Goal: Information Seeking & Learning: Learn about a topic

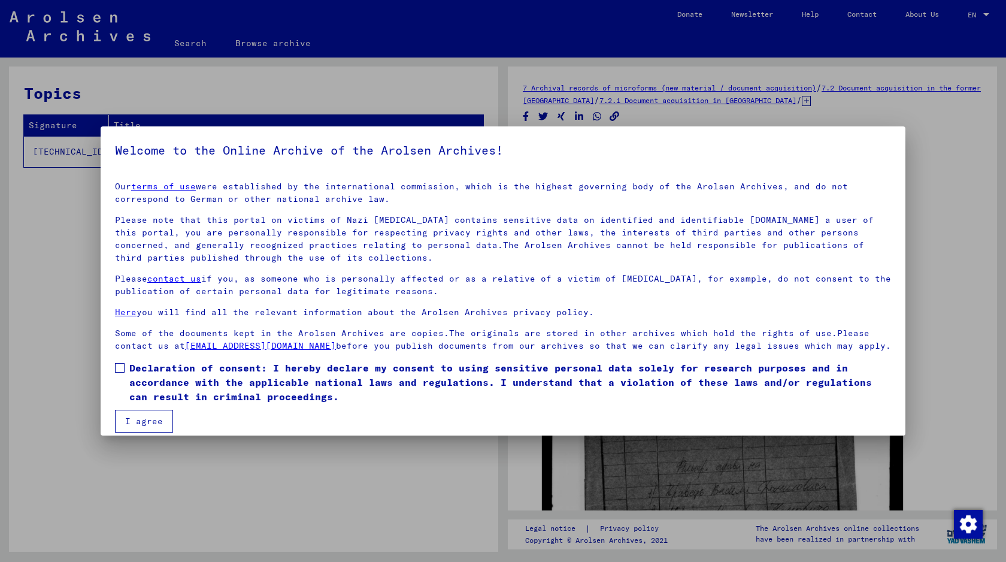
click at [890, 142] on h5 "Welcome to the Online Archive of the Arolsen Archives!" at bounding box center [503, 150] width 776 height 19
click at [913, 149] on div at bounding box center [503, 281] width 1006 height 562
click at [939, 198] on div at bounding box center [503, 281] width 1006 height 562
click at [135, 420] on button "I agree" at bounding box center [144, 420] width 58 height 23
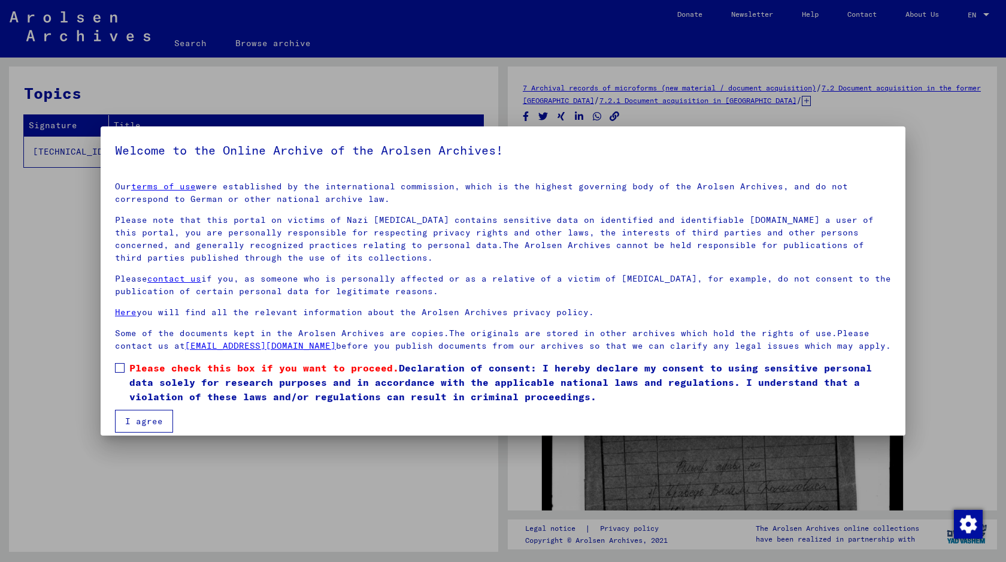
scroll to position [11, 0]
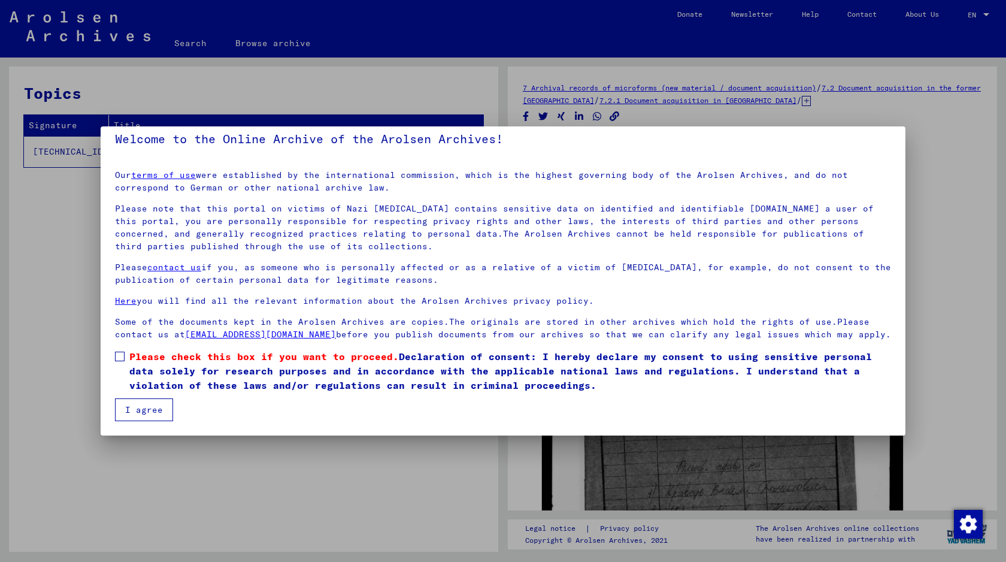
click at [123, 365] on label "Please check this box if you want to proceed. Declaration of consent: I hereby …" at bounding box center [503, 370] width 776 height 43
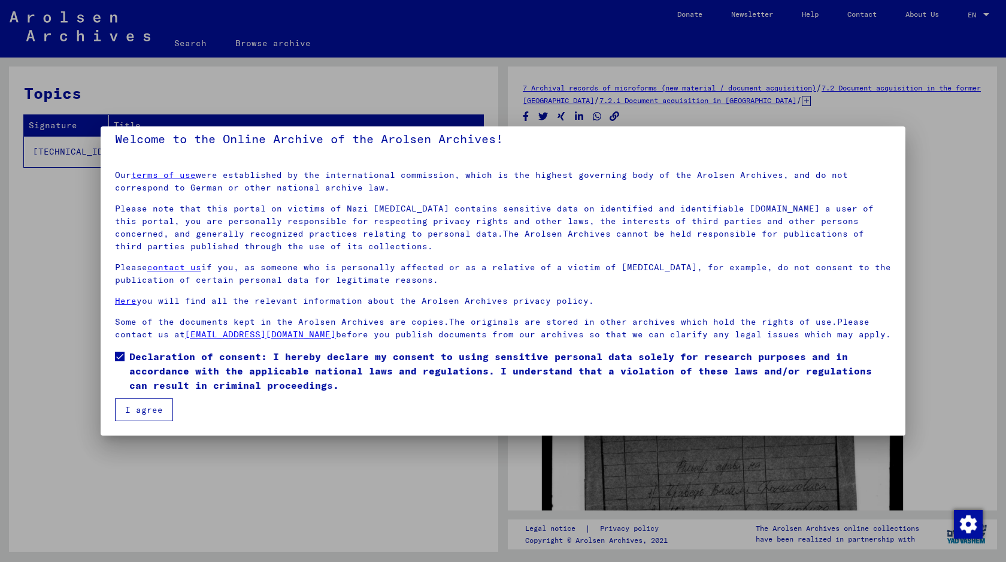
click at [132, 424] on mat-dialog-container "Welcome to the Online Archive of the Arolsen Archives! Our terms of use were es…" at bounding box center [503, 280] width 805 height 309
click at [143, 410] on button "I agree" at bounding box center [144, 409] width 58 height 23
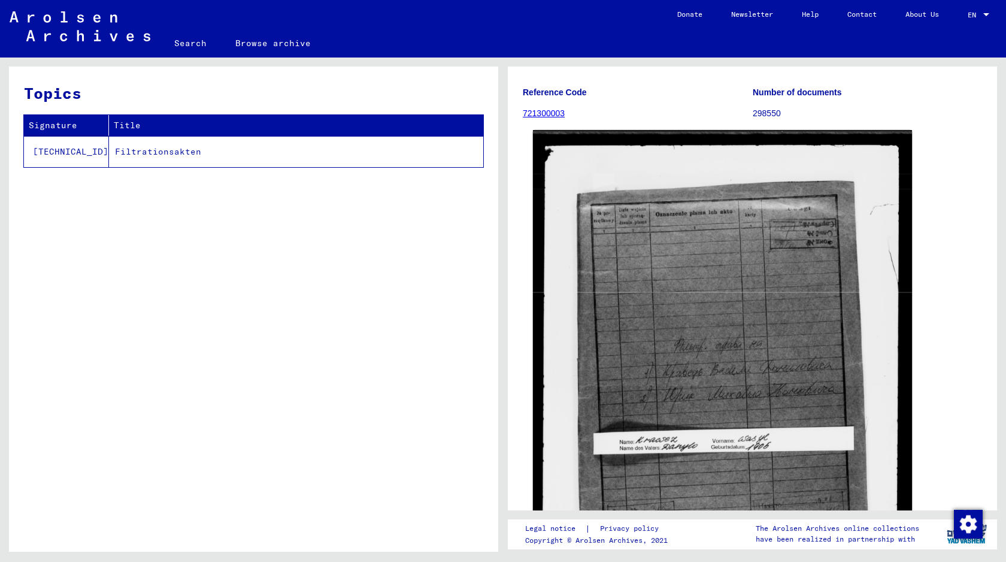
scroll to position [91, 0]
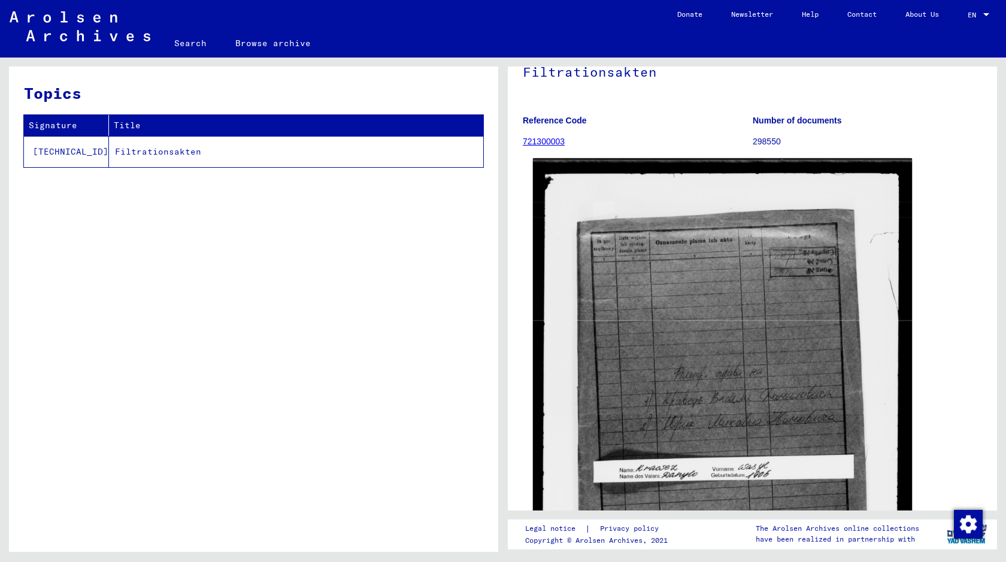
click at [727, 245] on img at bounding box center [722, 414] width 379 height 513
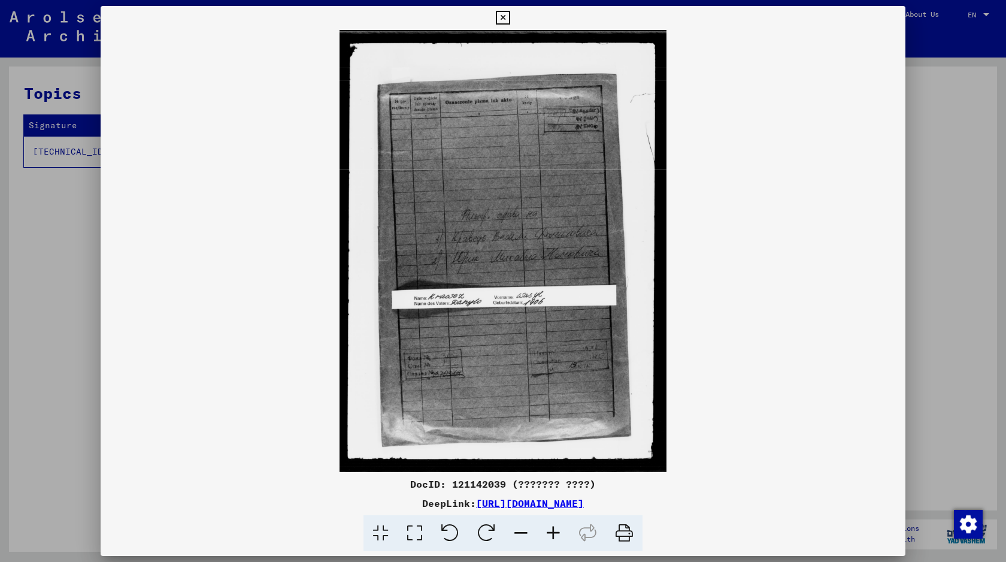
click at [883, 81] on img at bounding box center [503, 251] width 805 height 442
click at [509, 10] on button at bounding box center [502, 18] width 21 height 24
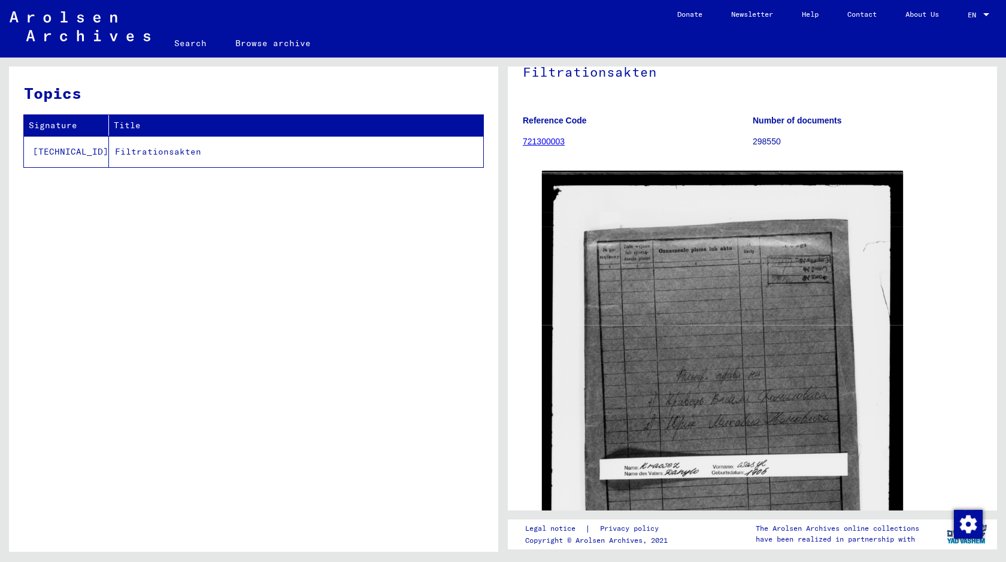
drag, startPoint x: 198, startPoint y: 147, endPoint x: 73, endPoint y: 159, distance: 125.0
click at [73, 159] on tr "[TECHNICAL_ID] Filtrationsakten" at bounding box center [253, 151] width 459 height 31
copy tr "Filtrationsakten"
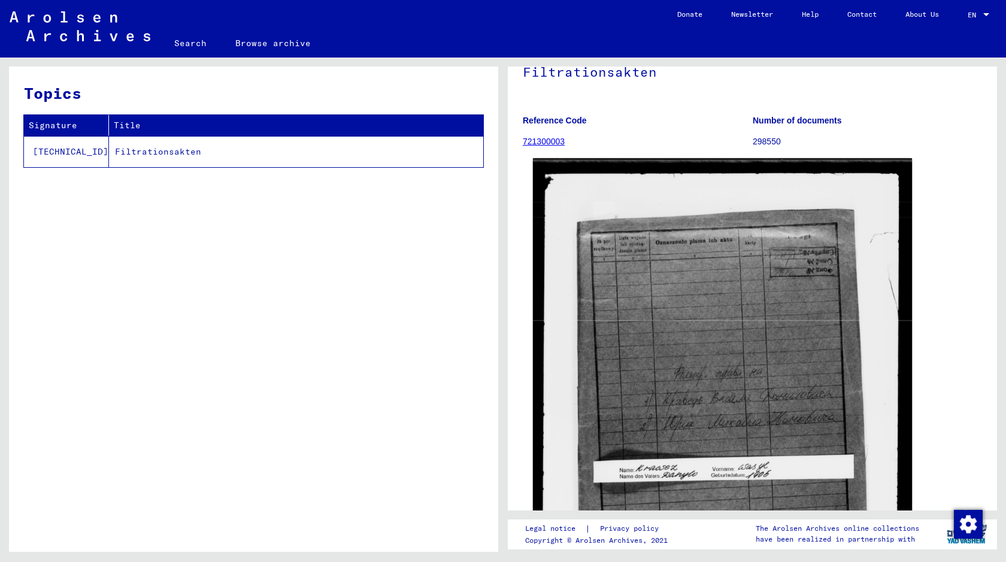
click at [675, 334] on img at bounding box center [722, 414] width 379 height 513
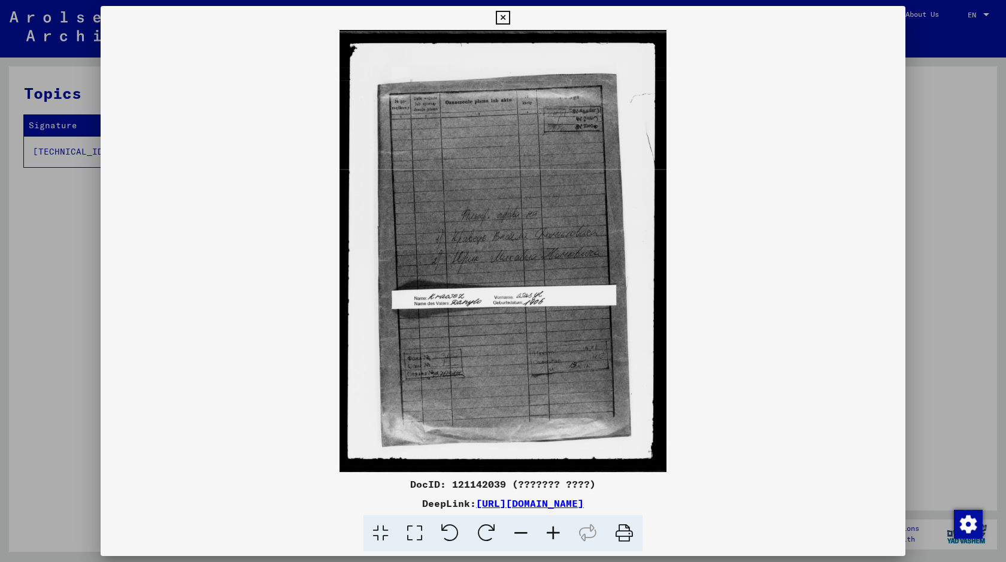
click at [976, 140] on div at bounding box center [503, 281] width 1006 height 562
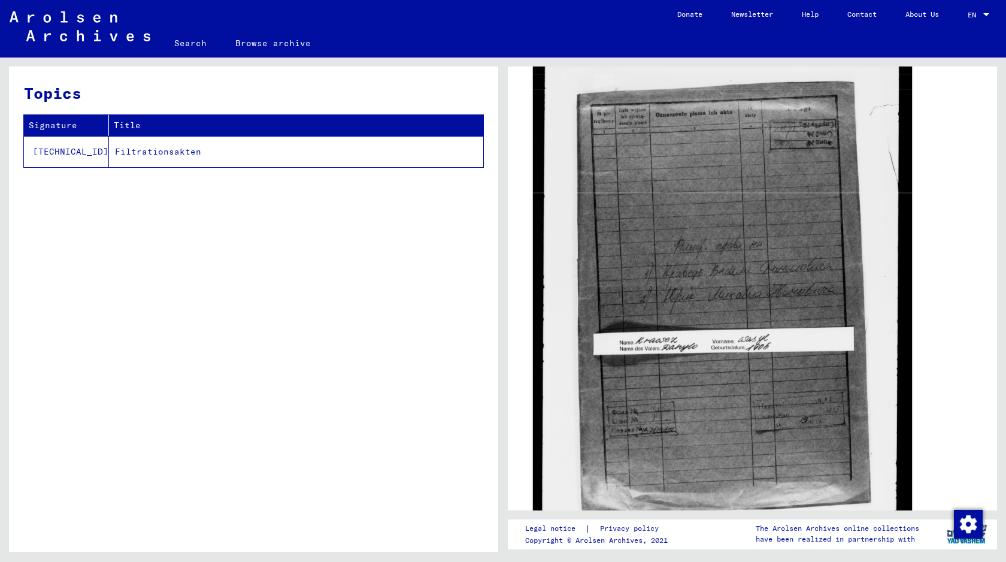
scroll to position [0, 0]
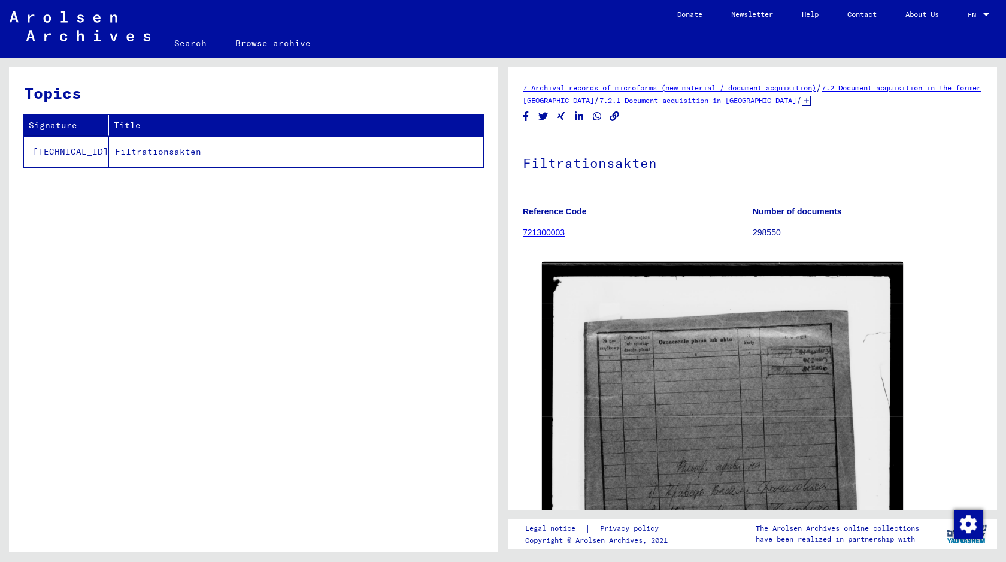
click at [811, 101] on icon at bounding box center [806, 101] width 9 height 10
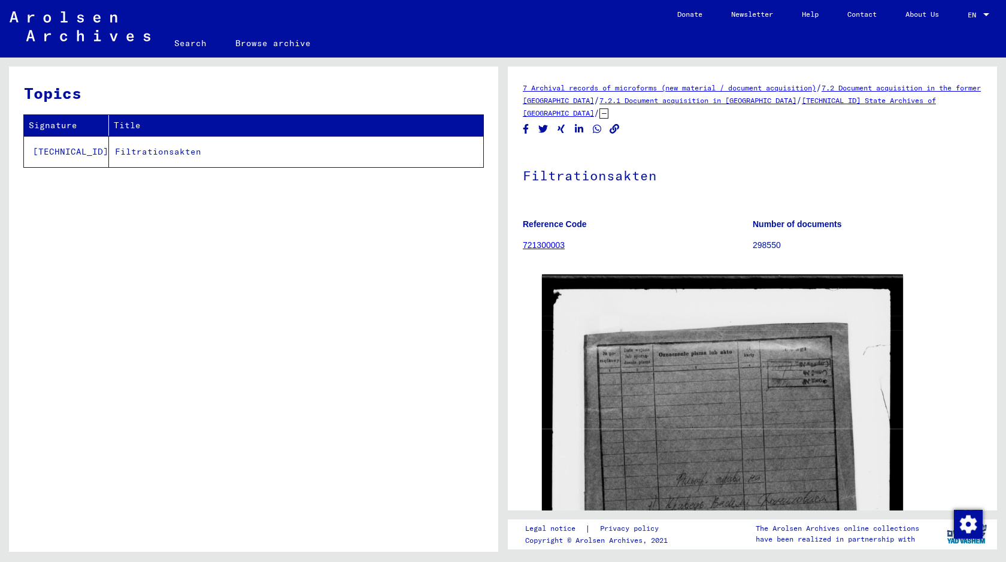
click at [544, 243] on link "721300003" at bounding box center [544, 245] width 42 height 10
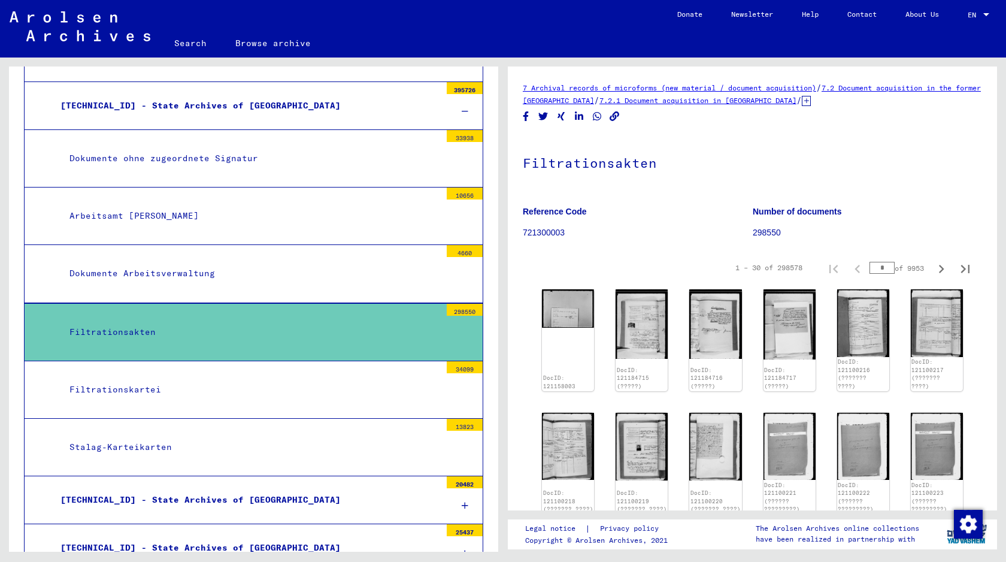
click at [811, 104] on icon at bounding box center [806, 101] width 9 height 10
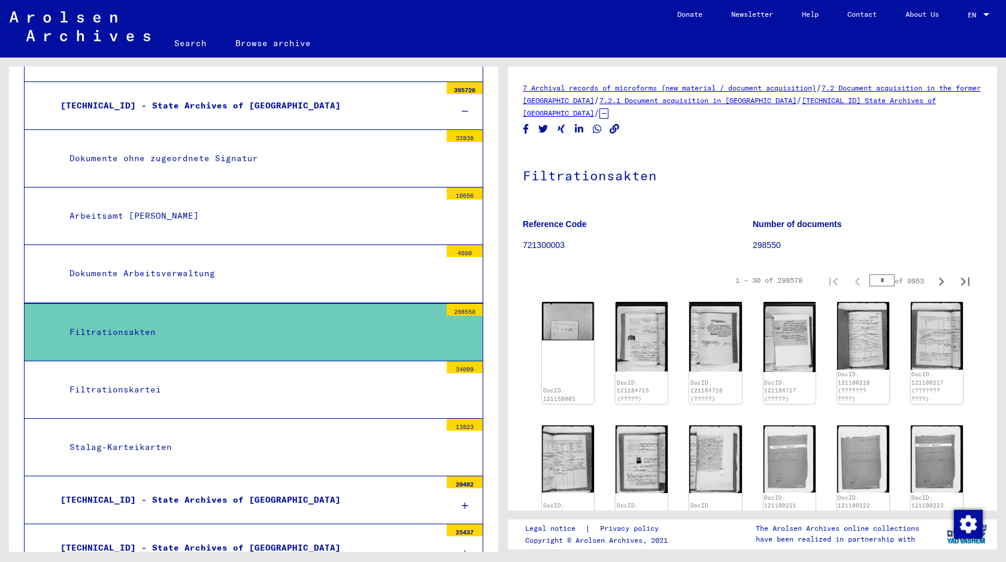
click at [696, 156] on h1 "Filtrationsakten" at bounding box center [752, 174] width 459 height 53
click at [398, 378] on div "Filtrationskartei" at bounding box center [250, 389] width 380 height 23
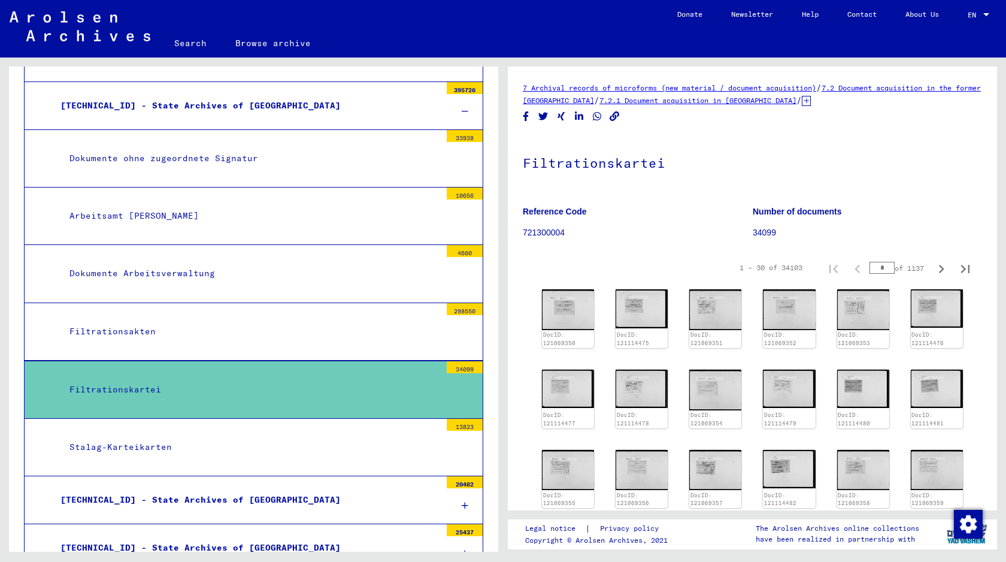
click at [371, 339] on mat-tree-node "Filtrationsakten 298550" at bounding box center [253, 331] width 459 height 57
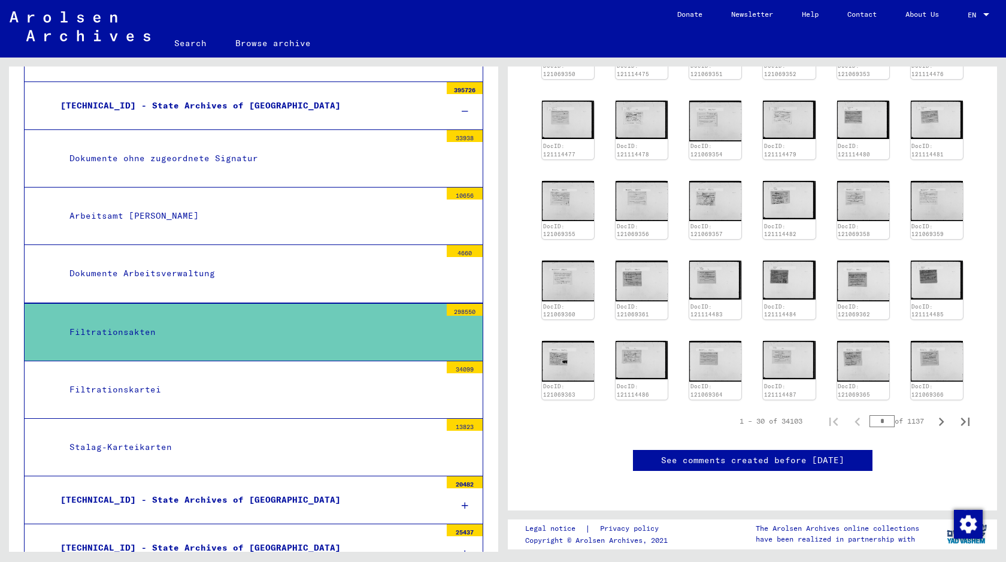
scroll to position [314, 0]
click at [942, 413] on icon "Next page" at bounding box center [941, 421] width 17 height 17
type input "*"
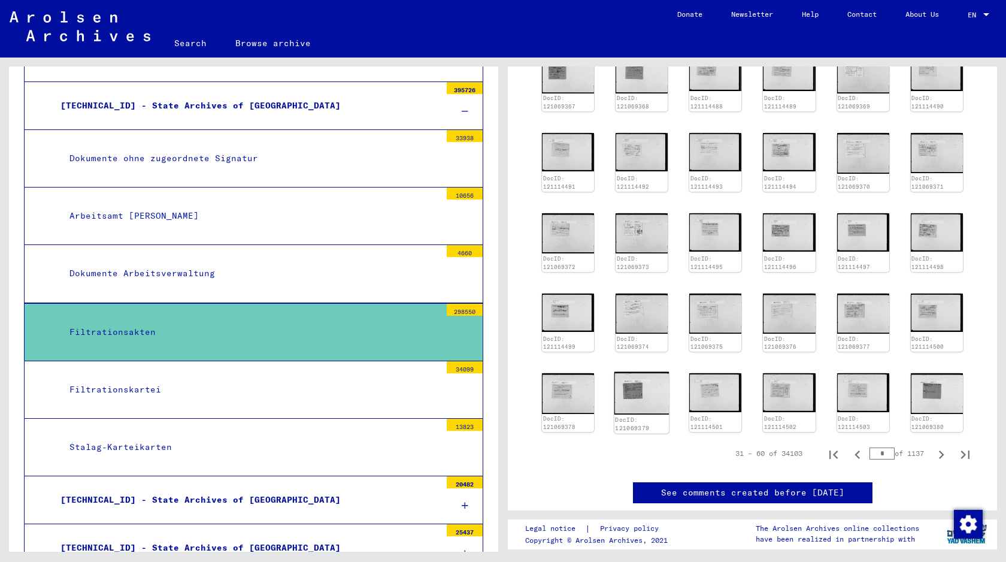
scroll to position [10, 0]
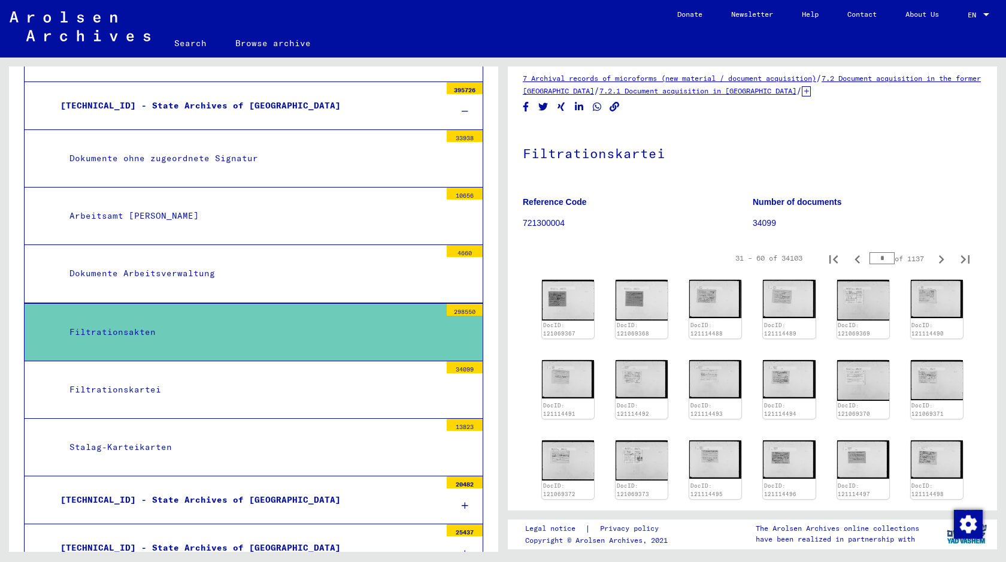
click at [227, 333] on mat-tree-node "Filtrationsakten 298550" at bounding box center [253, 332] width 459 height 58
click at [106, 320] on div "Filtrationsakten" at bounding box center [250, 331] width 380 height 23
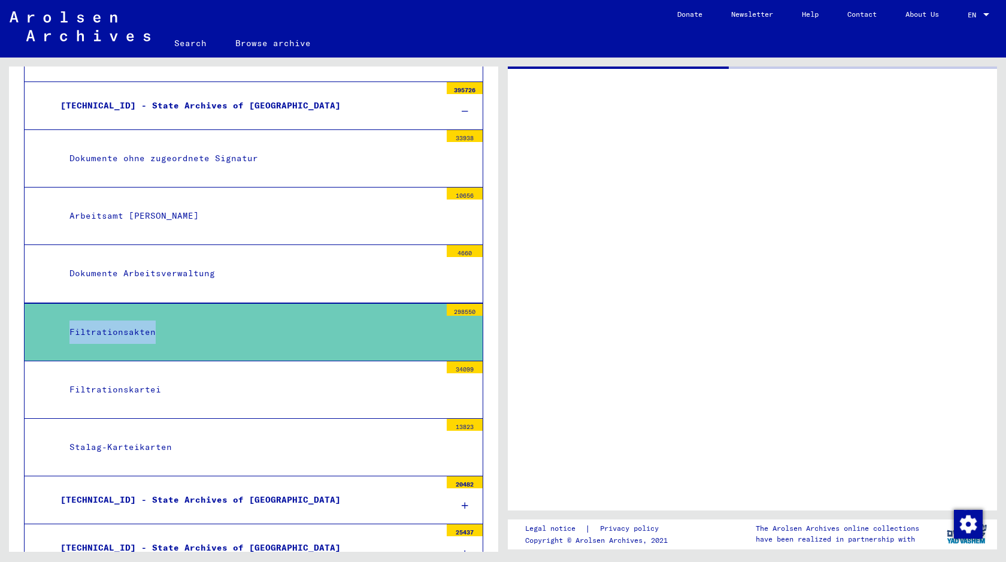
click at [106, 320] on div "Filtrationsakten" at bounding box center [250, 331] width 380 height 23
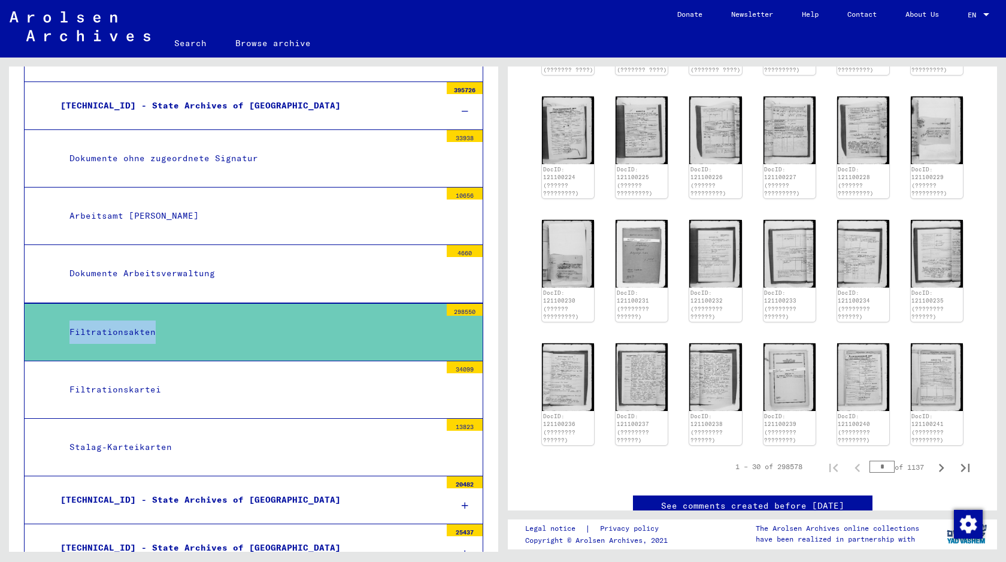
scroll to position [483, 0]
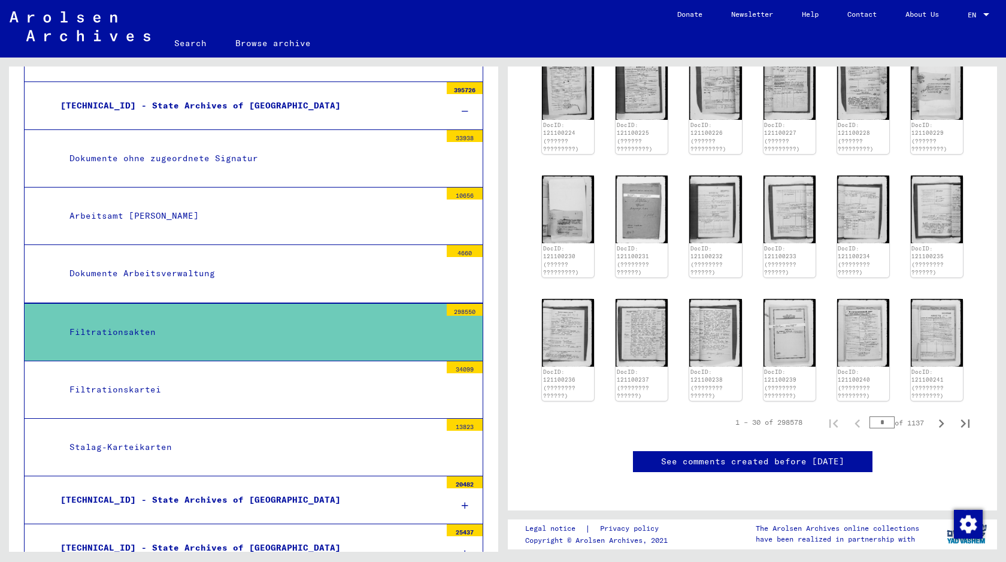
drag, startPoint x: 873, startPoint y: 415, endPoint x: 893, endPoint y: 415, distance: 19.2
click at [893, 416] on input "*" at bounding box center [881, 422] width 25 height 12
type input "****"
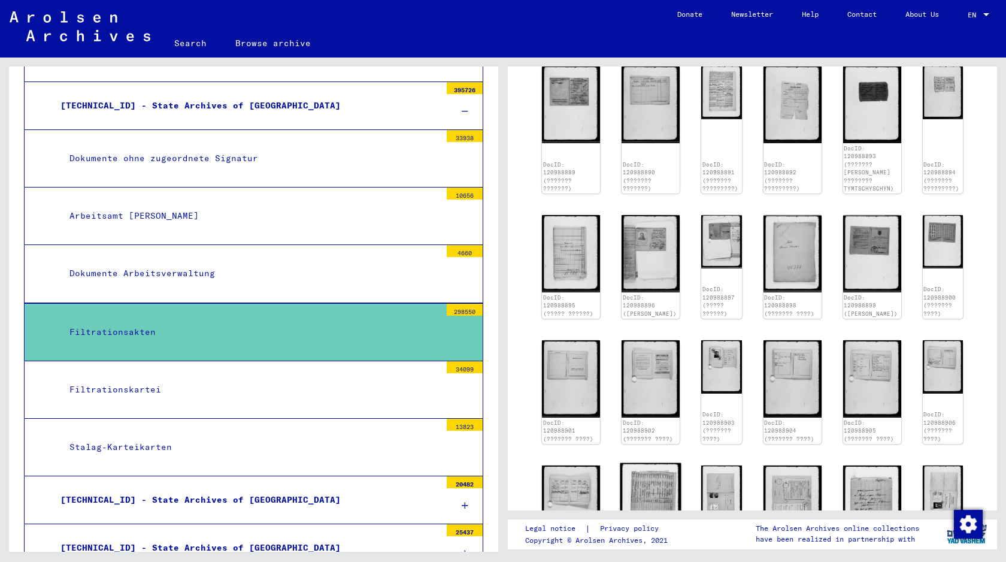
scroll to position [54, 0]
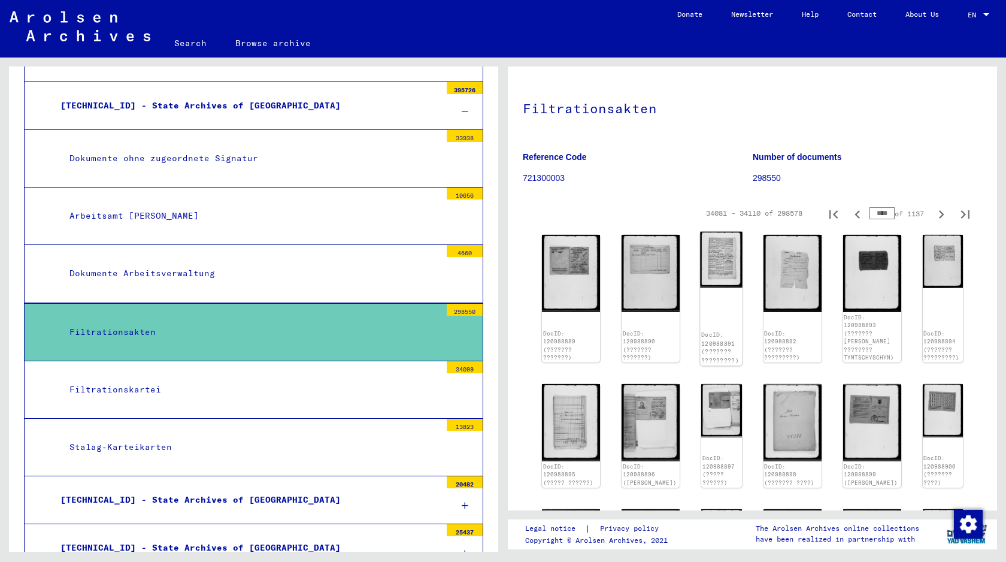
click at [700, 278] on img at bounding box center [721, 260] width 43 height 56
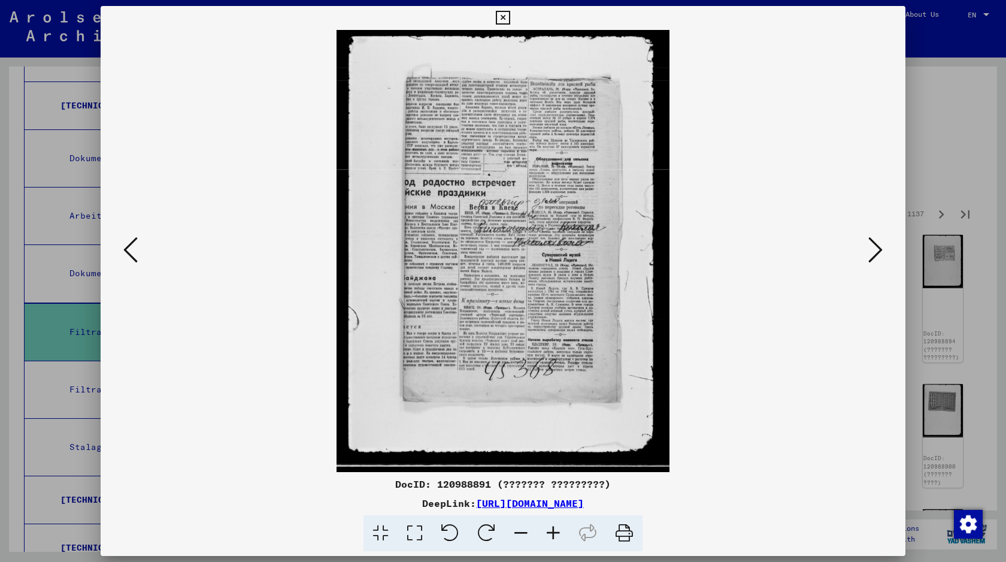
click at [695, 278] on img at bounding box center [502, 251] width 723 height 442
click at [138, 247] on button at bounding box center [131, 250] width 22 height 34
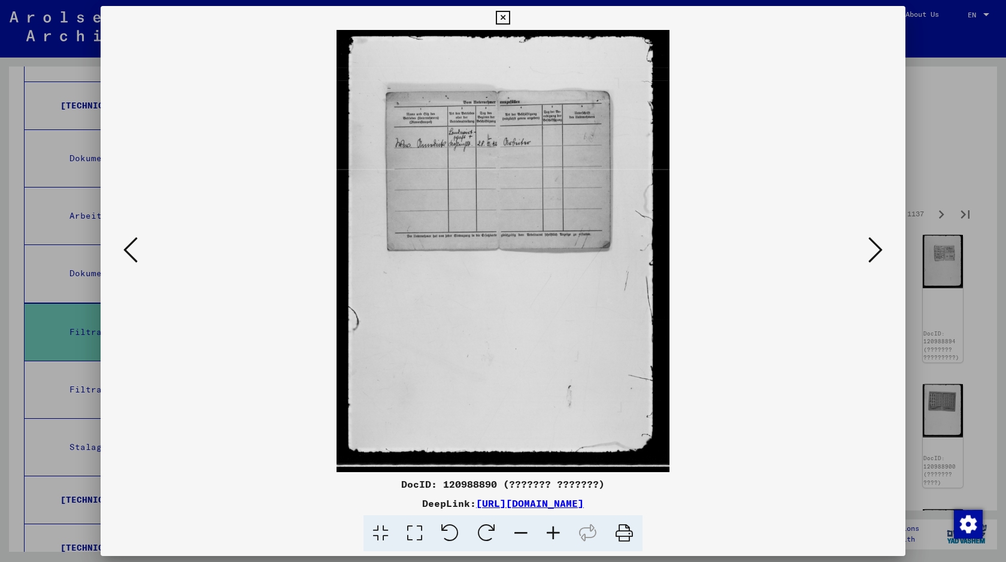
click at [868, 245] on icon at bounding box center [875, 249] width 14 height 29
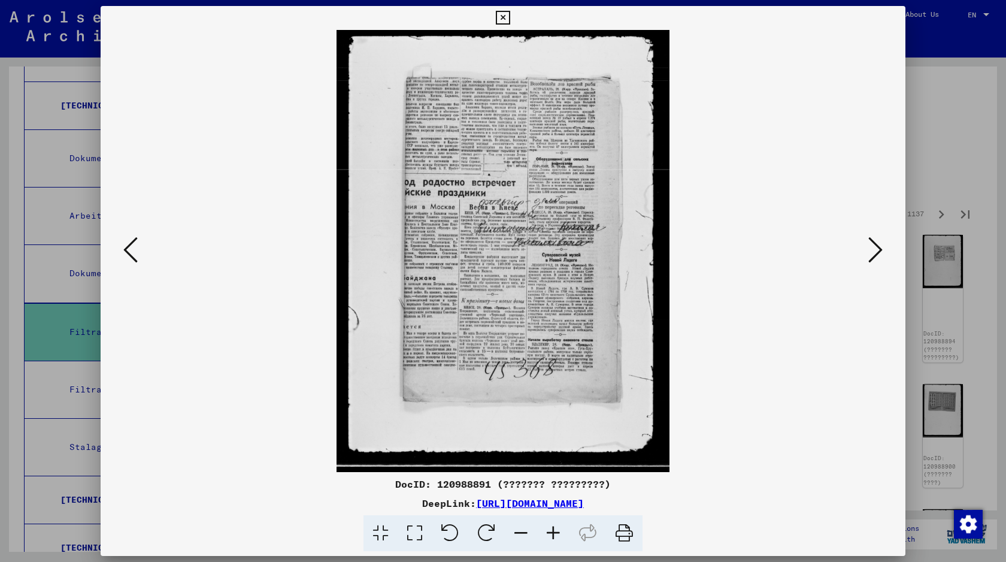
click at [865, 254] on button at bounding box center [875, 250] width 22 height 34
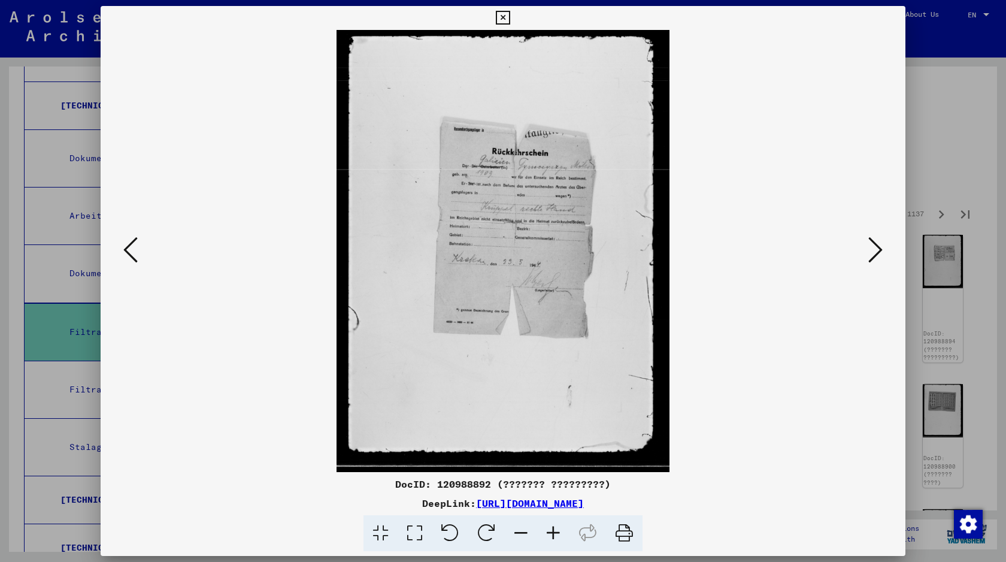
click at [882, 232] on div at bounding box center [503, 251] width 805 height 442
click at [876, 250] on icon at bounding box center [875, 249] width 14 height 29
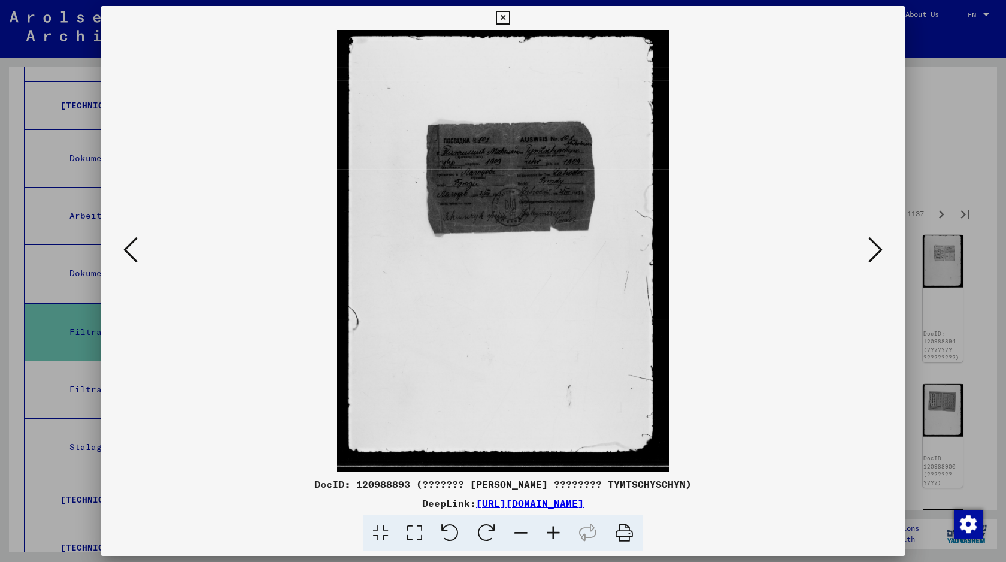
click at [876, 251] on icon at bounding box center [875, 249] width 14 height 29
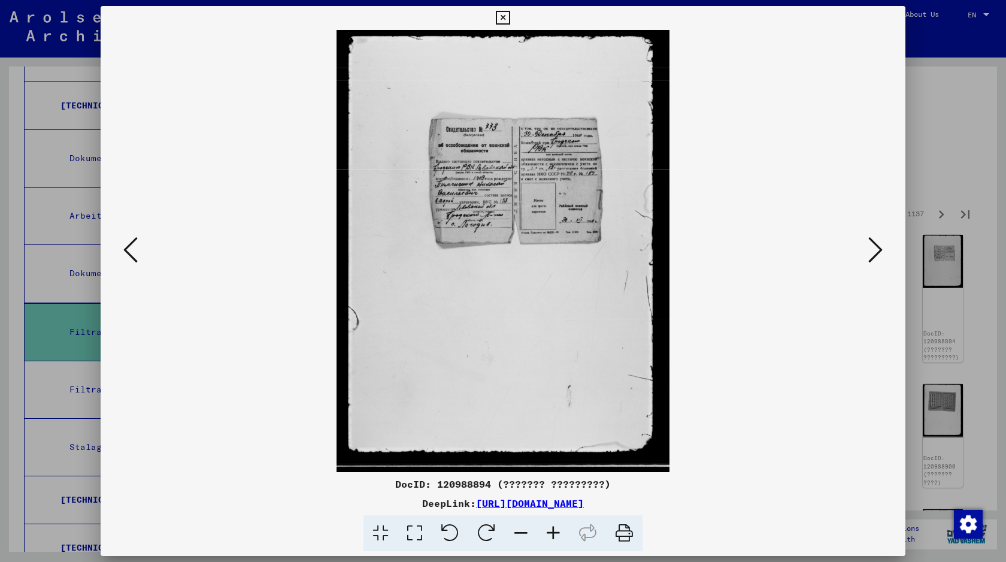
click at [881, 247] on icon at bounding box center [875, 249] width 14 height 29
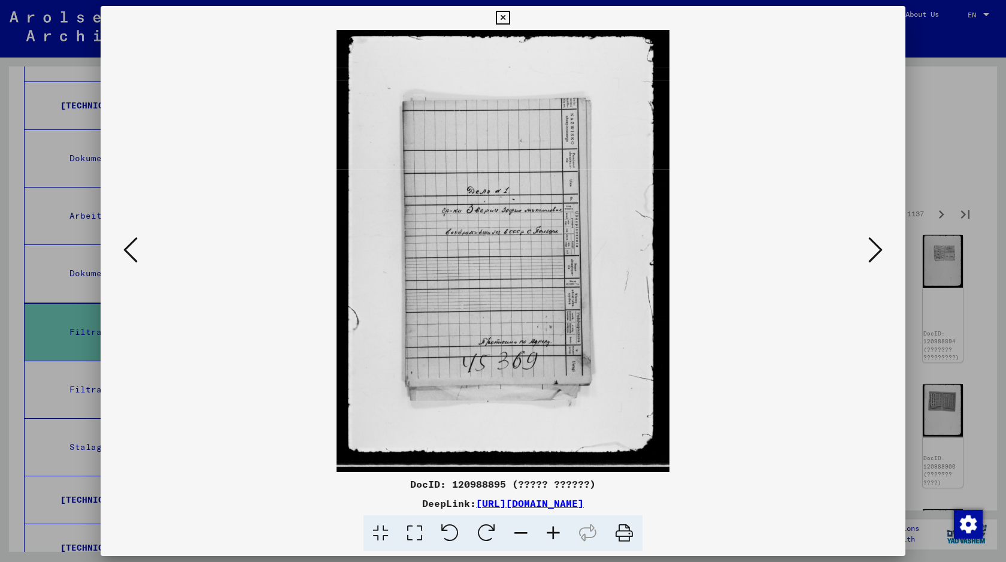
click at [957, 133] on div at bounding box center [503, 281] width 1006 height 562
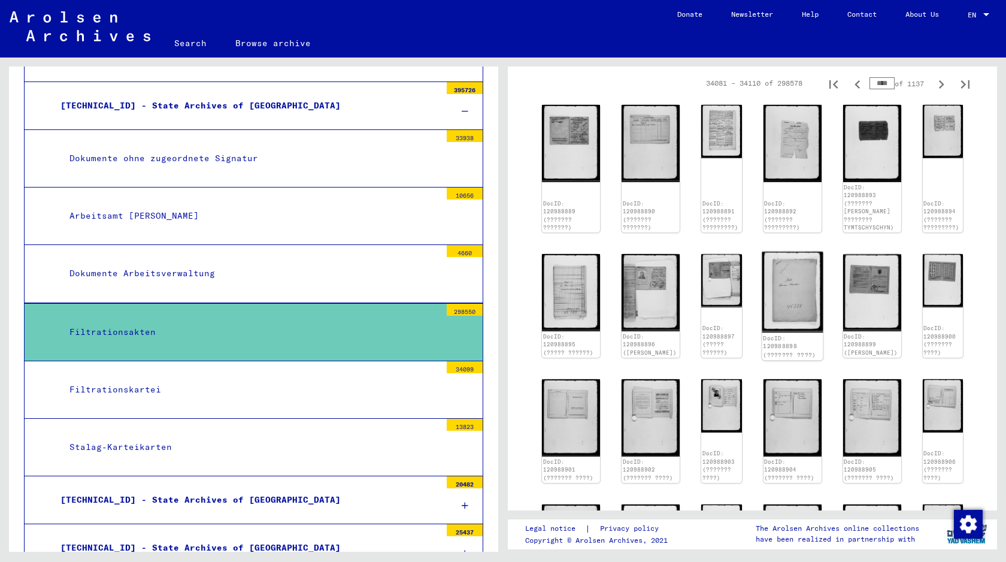
scroll to position [186, 0]
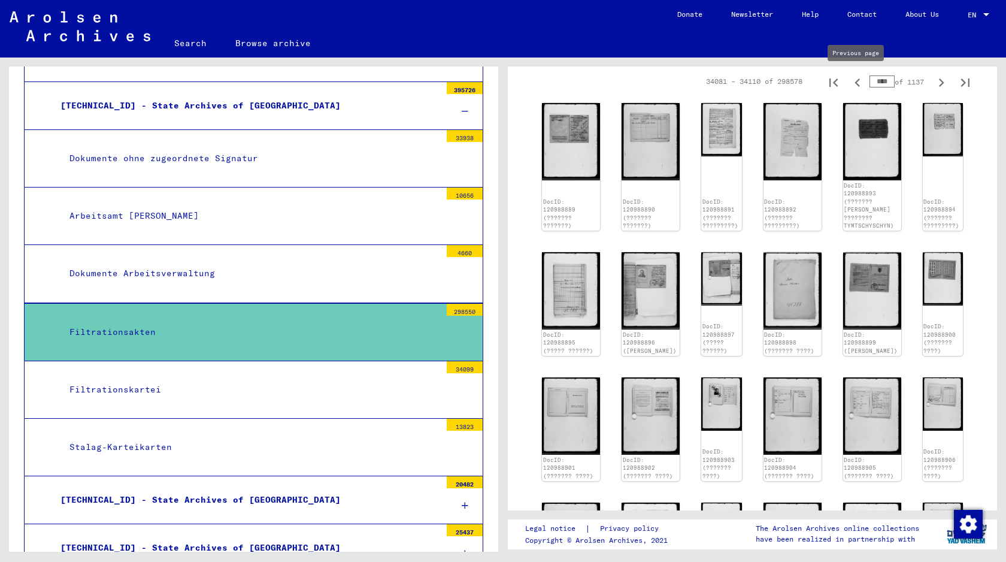
click at [857, 79] on icon "Previous page" at bounding box center [856, 82] width 5 height 8
type input "****"
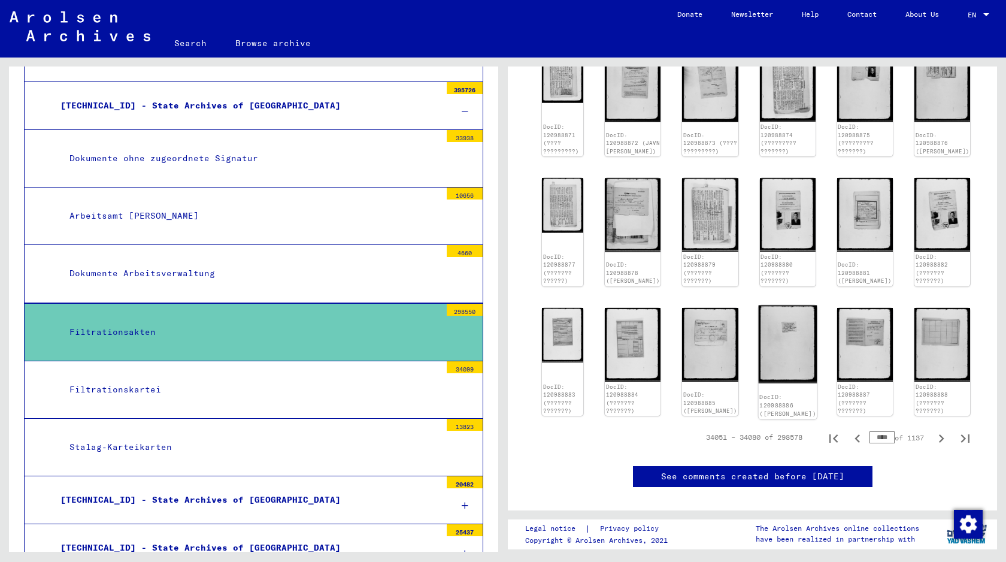
scroll to position [467, 0]
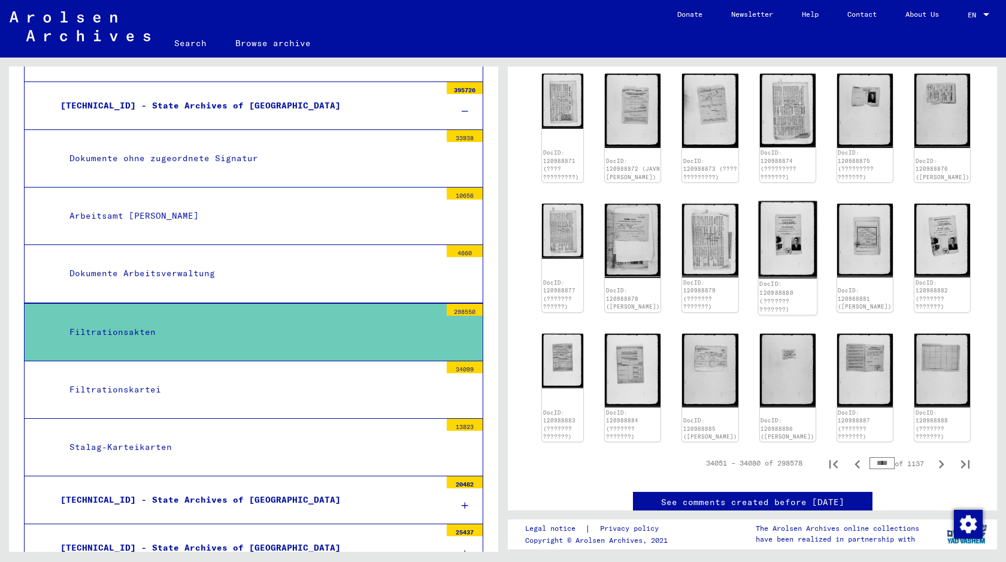
click at [787, 244] on img at bounding box center [787, 239] width 59 height 77
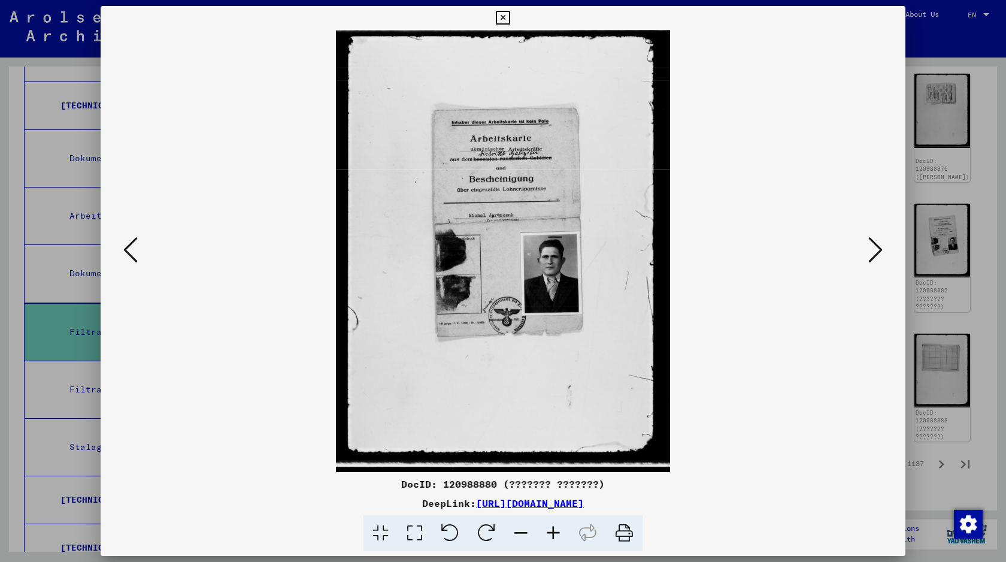
click at [936, 113] on div at bounding box center [503, 281] width 1006 height 562
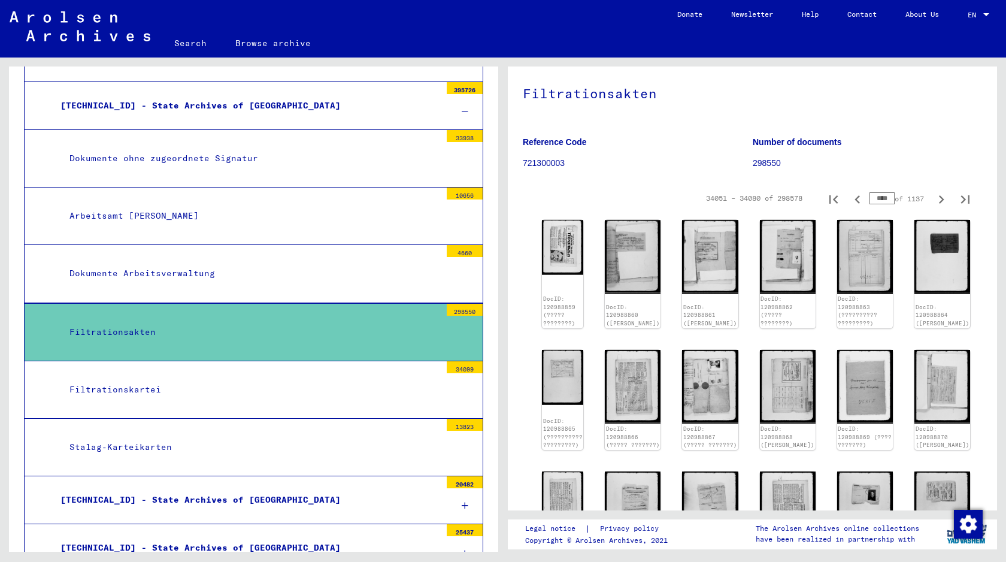
scroll to position [68, 0]
click at [856, 202] on icon "Previous page" at bounding box center [856, 200] width 5 height 8
type input "****"
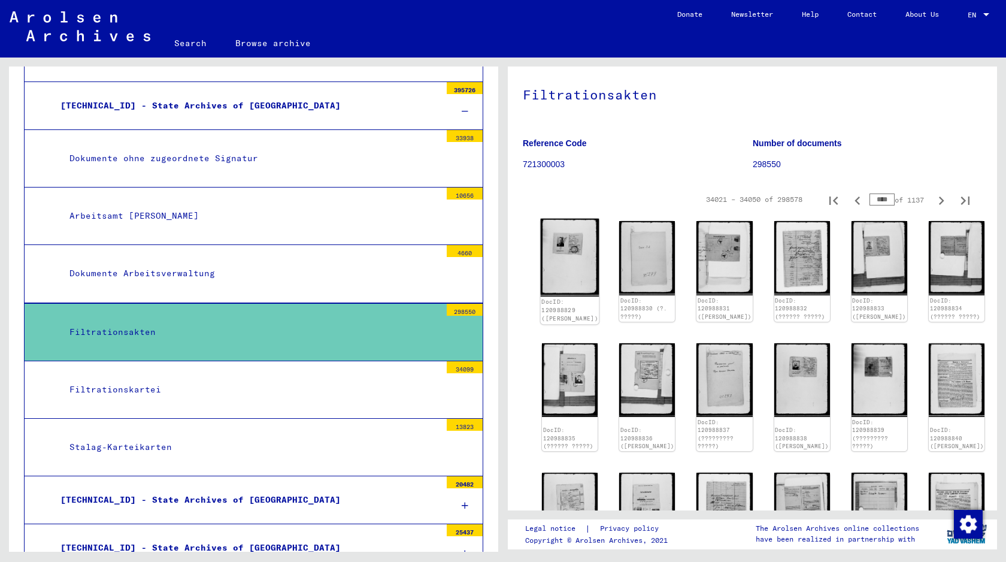
click at [578, 259] on img at bounding box center [570, 257] width 59 height 78
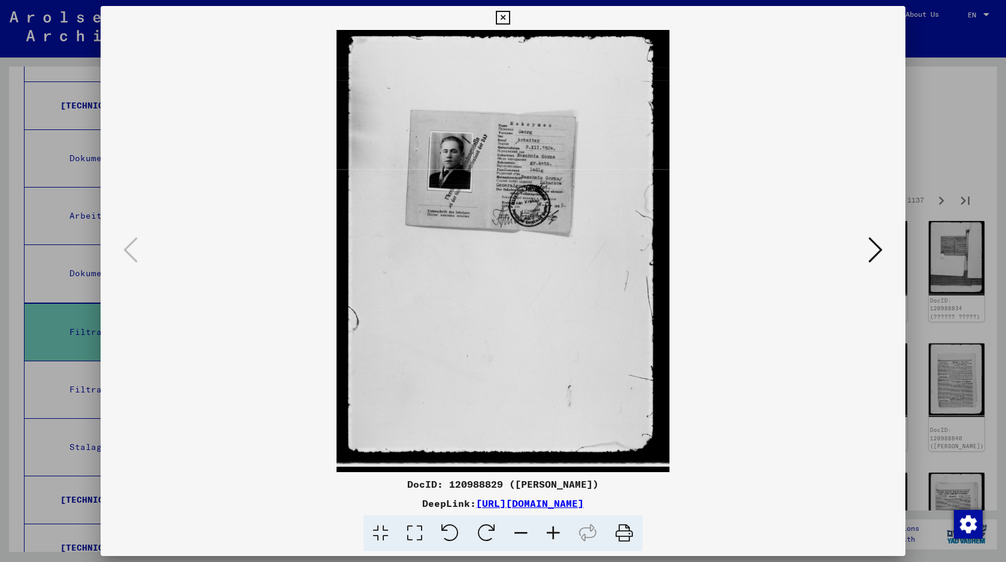
click at [899, 29] on div "DocID: 120988829 ([PERSON_NAME]) DeepLink: [URL][DOMAIN_NAME]" at bounding box center [503, 278] width 805 height 545
click at [938, 88] on div at bounding box center [503, 281] width 1006 height 562
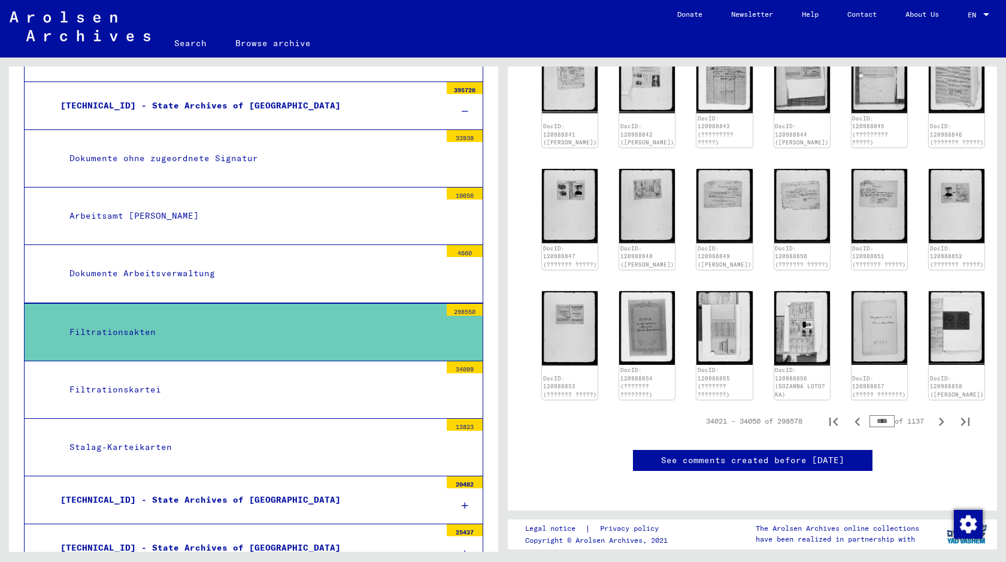
scroll to position [560, 0]
click at [858, 413] on icon "Previous page" at bounding box center [857, 421] width 17 height 17
type input "****"
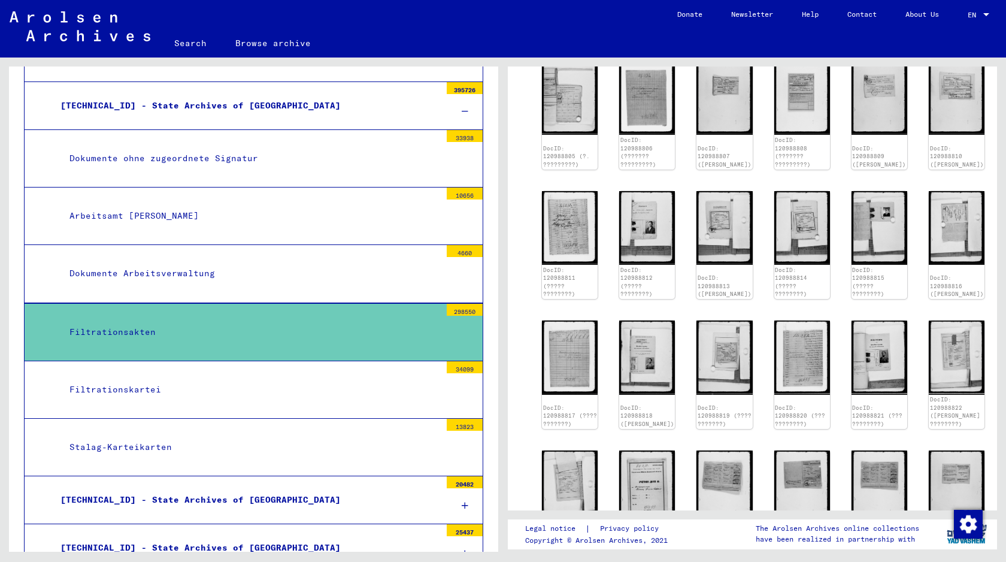
scroll to position [323, 0]
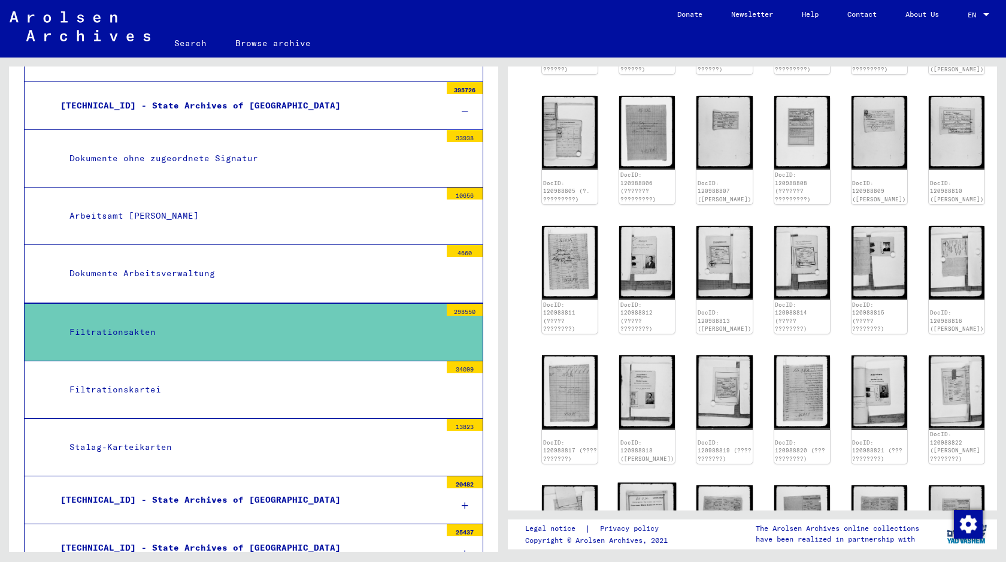
click at [644, 482] on img at bounding box center [647, 521] width 59 height 78
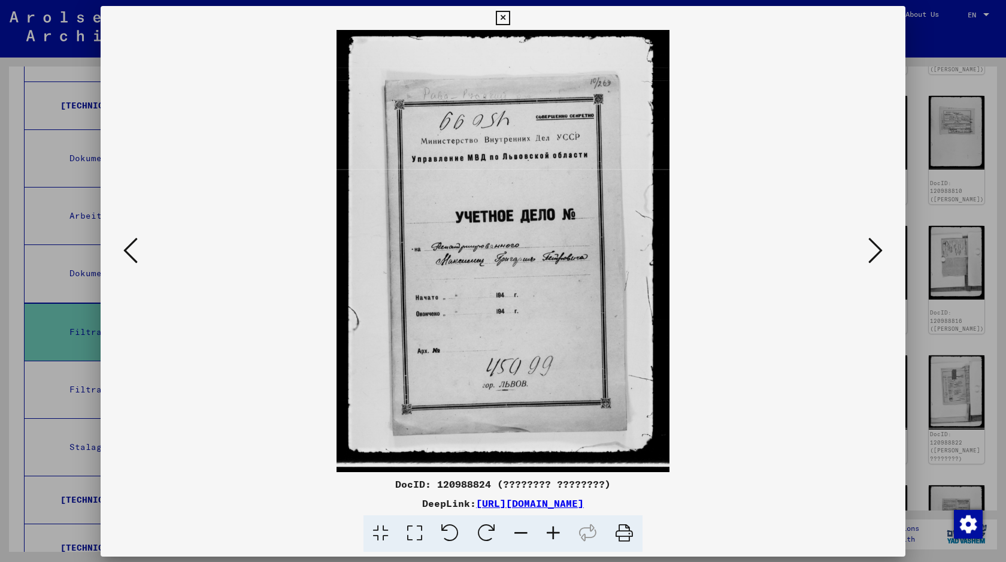
click at [644, 423] on img at bounding box center [502, 251] width 723 height 442
click at [937, 67] on div at bounding box center [503, 281] width 1006 height 562
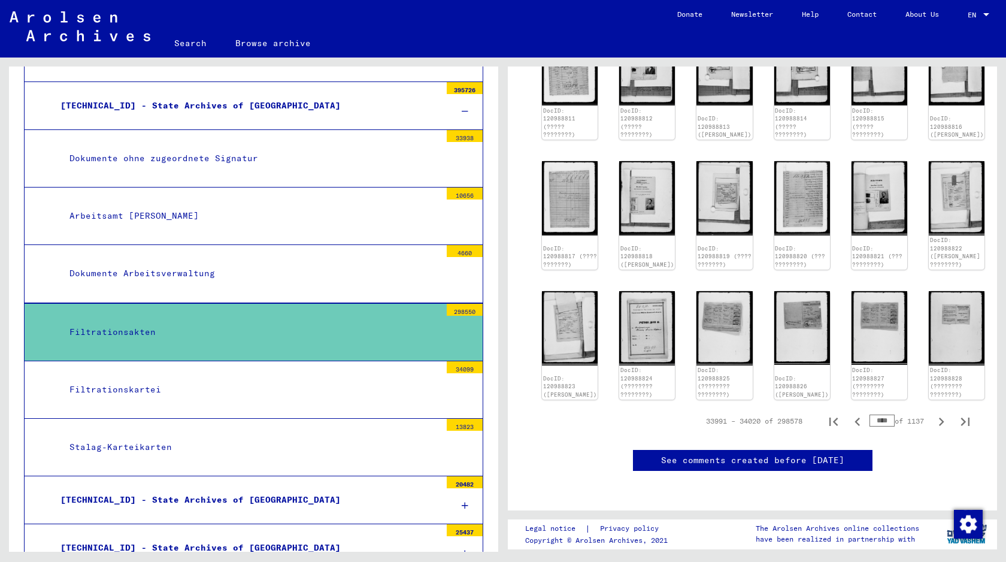
scroll to position [608, 0]
click at [945, 413] on icon "Next page" at bounding box center [941, 421] width 17 height 17
type input "****"
click at [945, 413] on icon "Next page" at bounding box center [941, 421] width 17 height 17
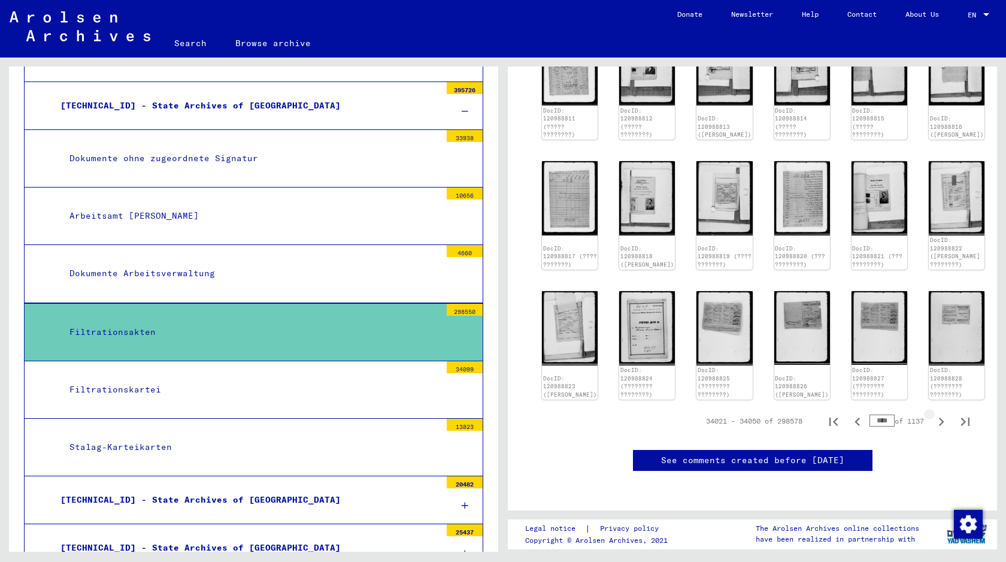
type input "****"
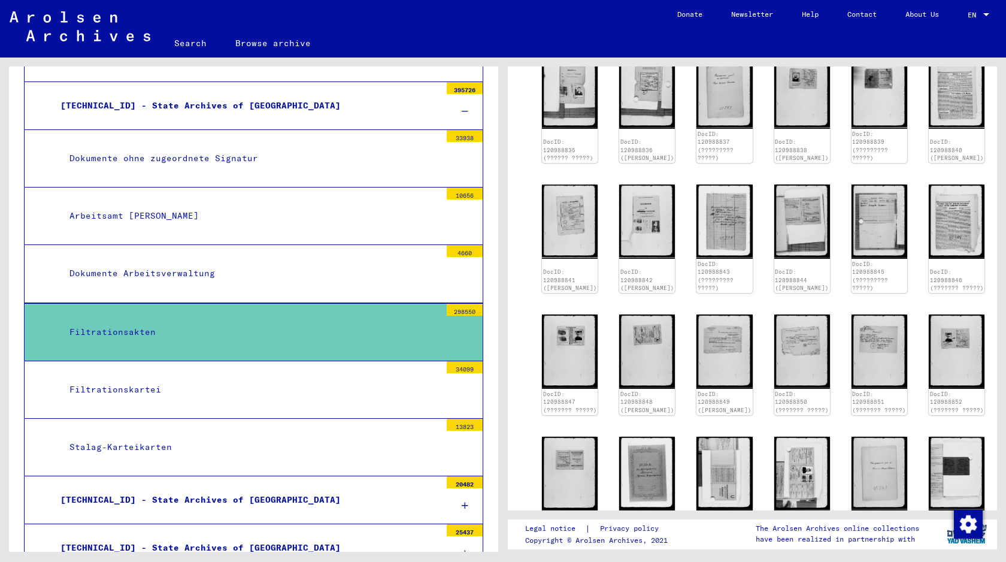
scroll to position [550, 0]
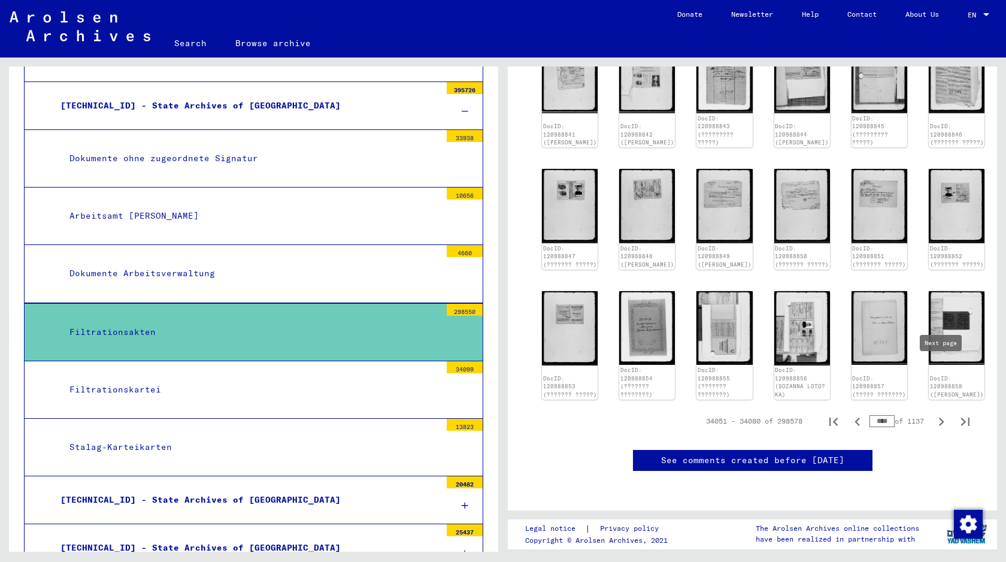
click at [946, 413] on icon "Next page" at bounding box center [941, 421] width 17 height 17
type input "****"
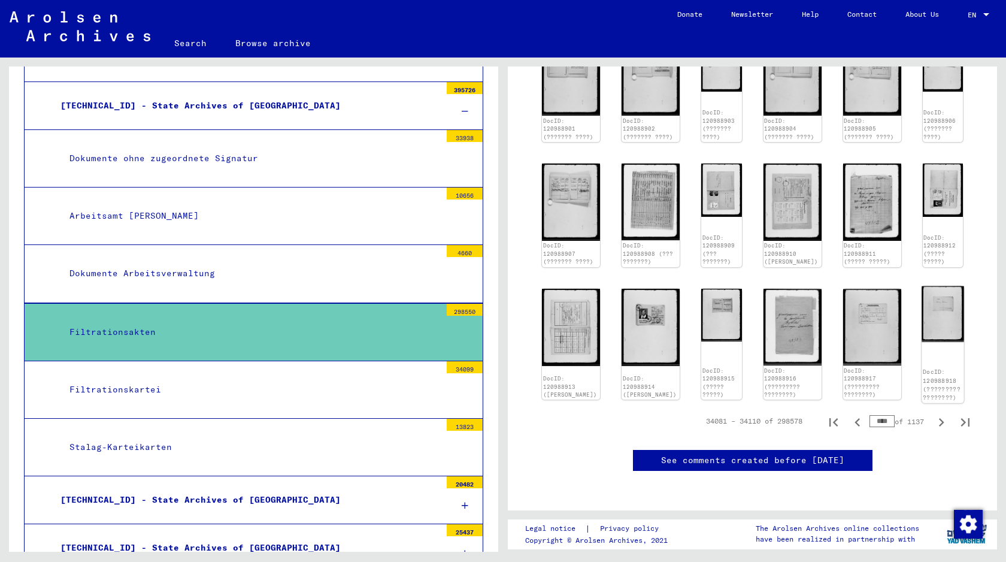
click at [927, 313] on img at bounding box center [942, 314] width 43 height 56
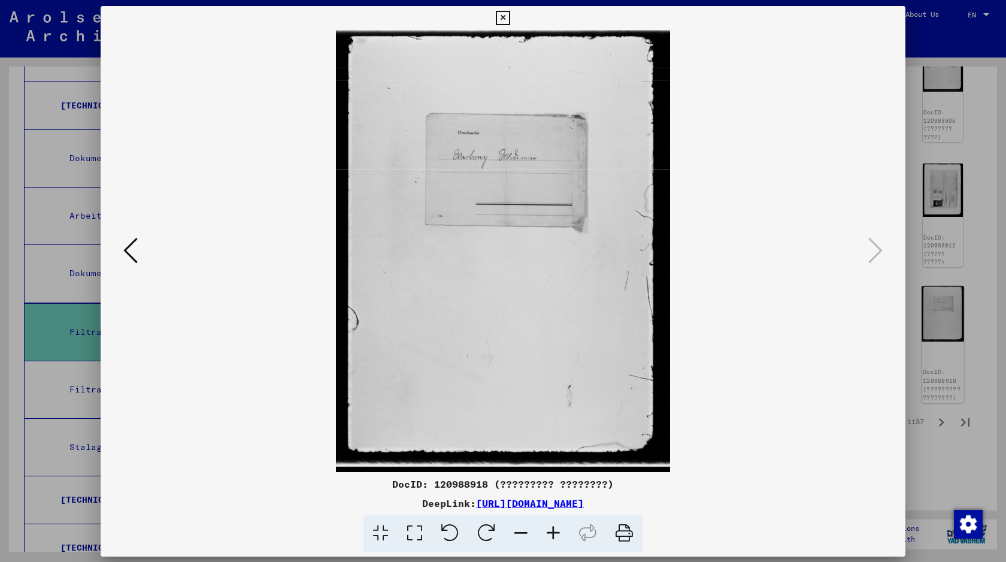
click at [927, 313] on div at bounding box center [503, 281] width 1006 height 562
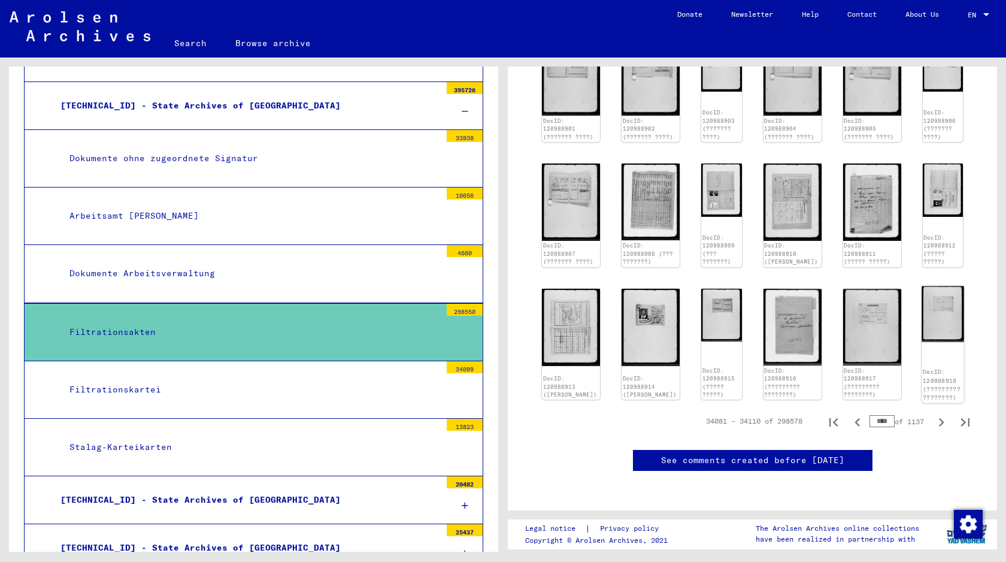
click at [927, 313] on img at bounding box center [942, 314] width 43 height 56
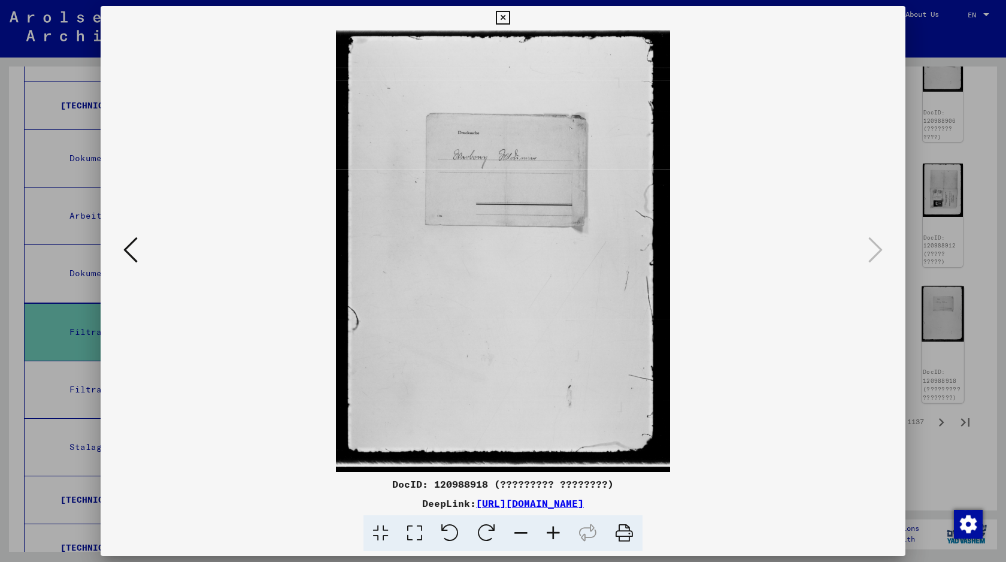
click at [927, 313] on div at bounding box center [503, 281] width 1006 height 562
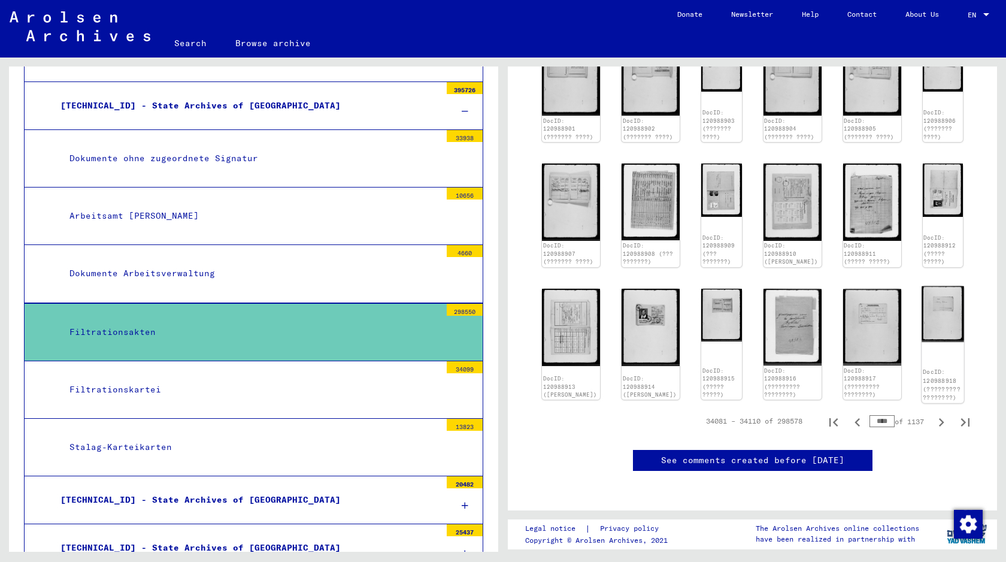
click at [927, 313] on img at bounding box center [942, 314] width 43 height 56
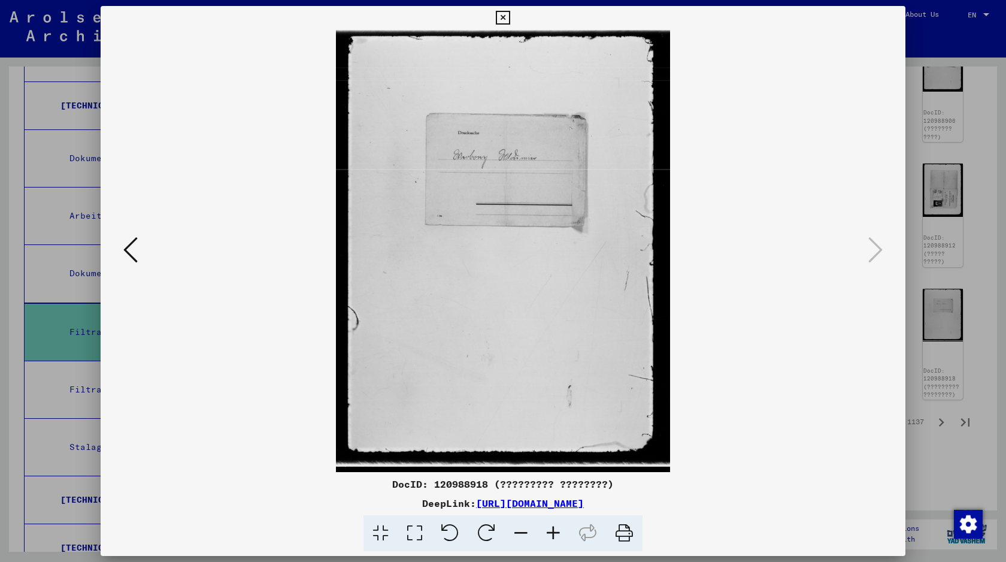
click at [936, 307] on div at bounding box center [503, 281] width 1006 height 562
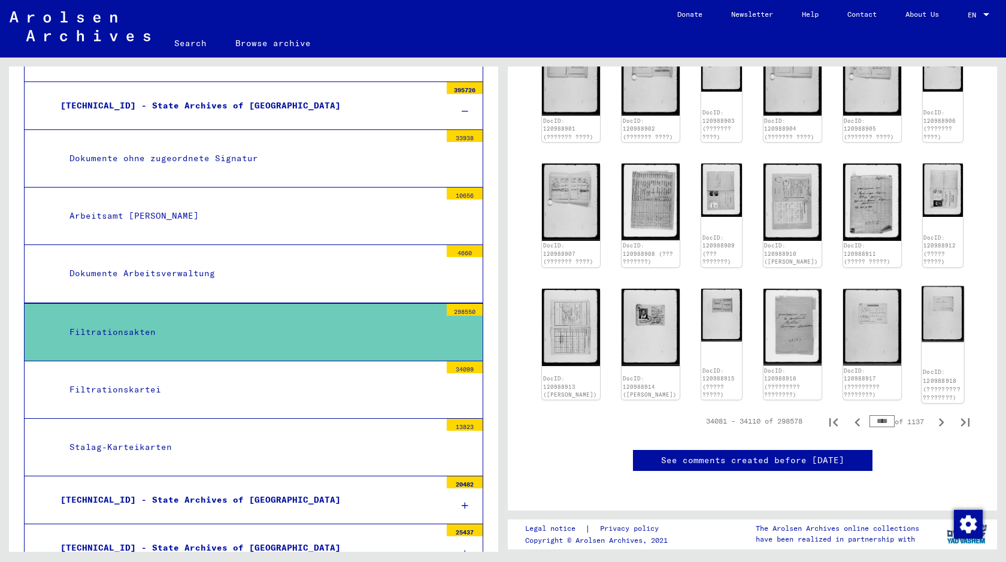
click at [939, 299] on img at bounding box center [942, 314] width 43 height 56
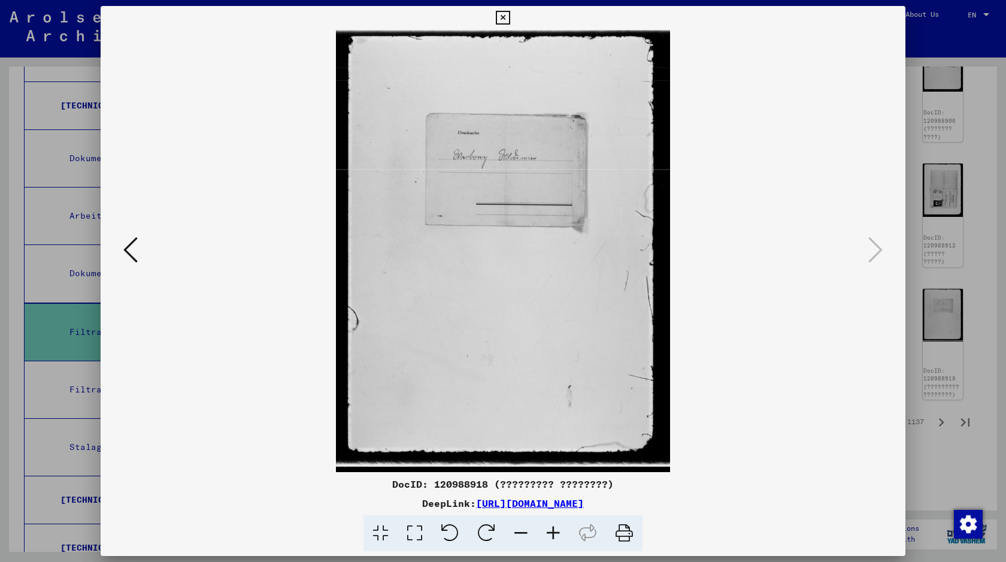
click at [894, 261] on div at bounding box center [503, 251] width 805 height 442
click at [964, 41] on div at bounding box center [503, 281] width 1006 height 562
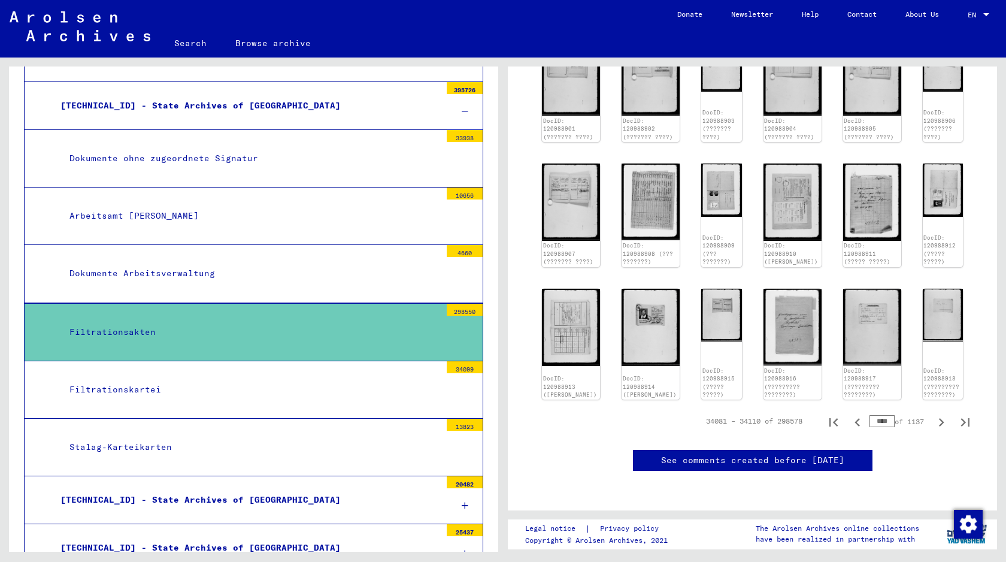
click at [400, 378] on div "Filtrationskartei" at bounding box center [250, 389] width 380 height 23
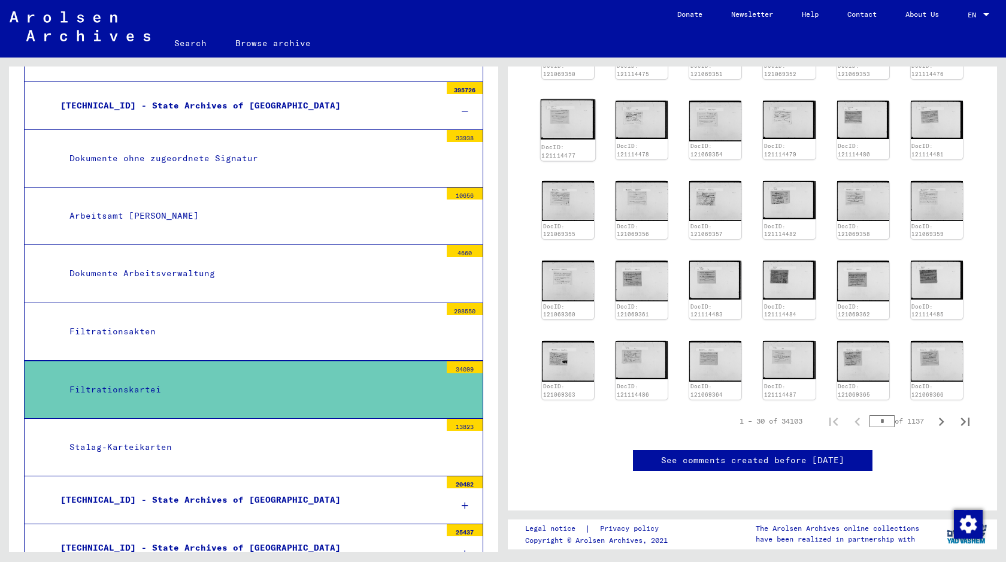
scroll to position [301, 0]
drag, startPoint x: 885, startPoint y: 390, endPoint x: 756, endPoint y: 390, distance: 128.7
click at [779, 409] on div "1 – 30 of 34103 * of 1137" at bounding box center [851, 421] width 252 height 24
type input "****"
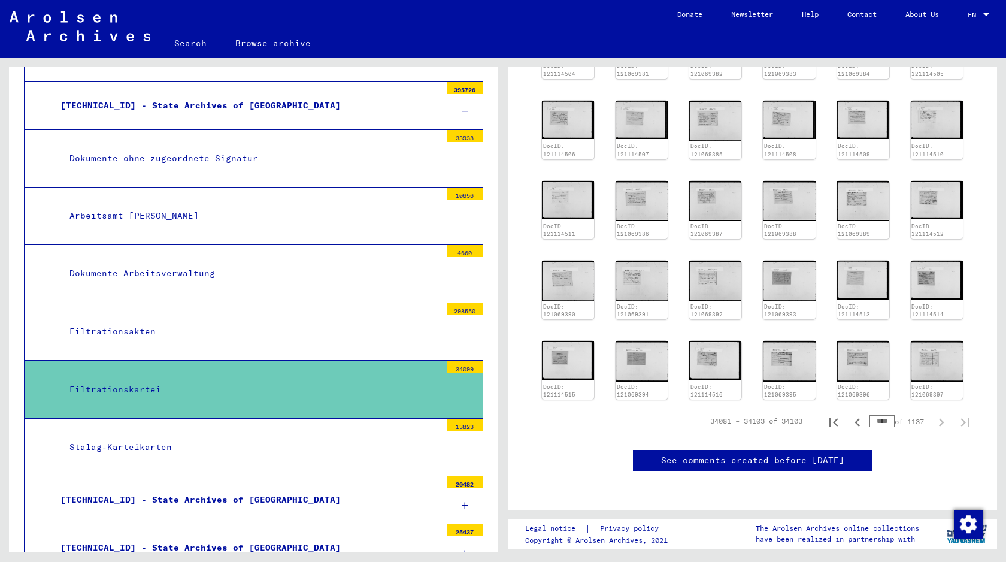
click at [613, 450] on yv-its-disqus "See comments created before [DATE]" at bounding box center [752, 472] width 459 height 45
click at [933, 304] on div "DocID: 121114504 DocID: 121069381 DocID: 121069382 DocID: 121069383 DocID: 1210…" at bounding box center [752, 210] width 430 height 389
click at [935, 339] on img at bounding box center [936, 360] width 55 height 43
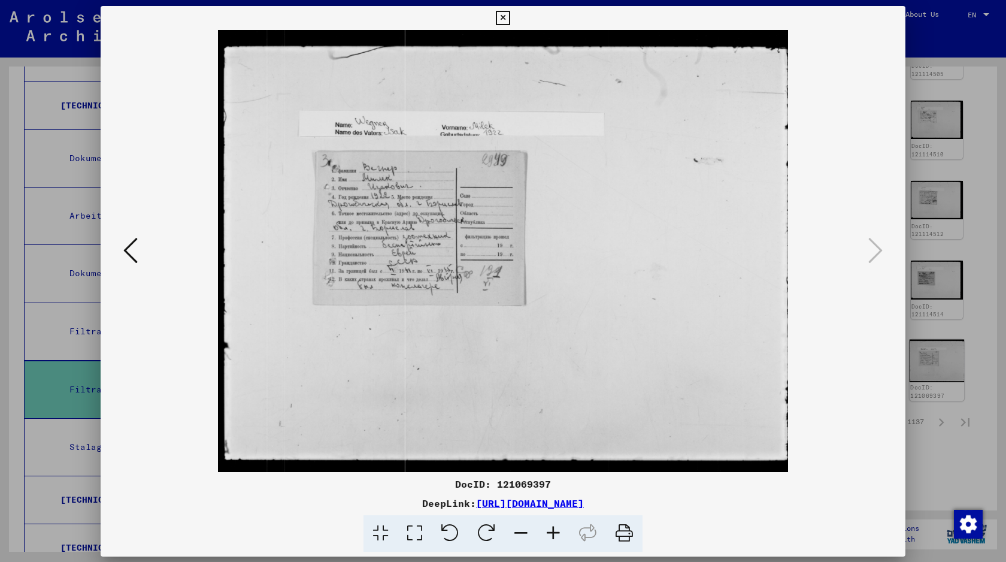
click at [935, 310] on div at bounding box center [503, 281] width 1006 height 562
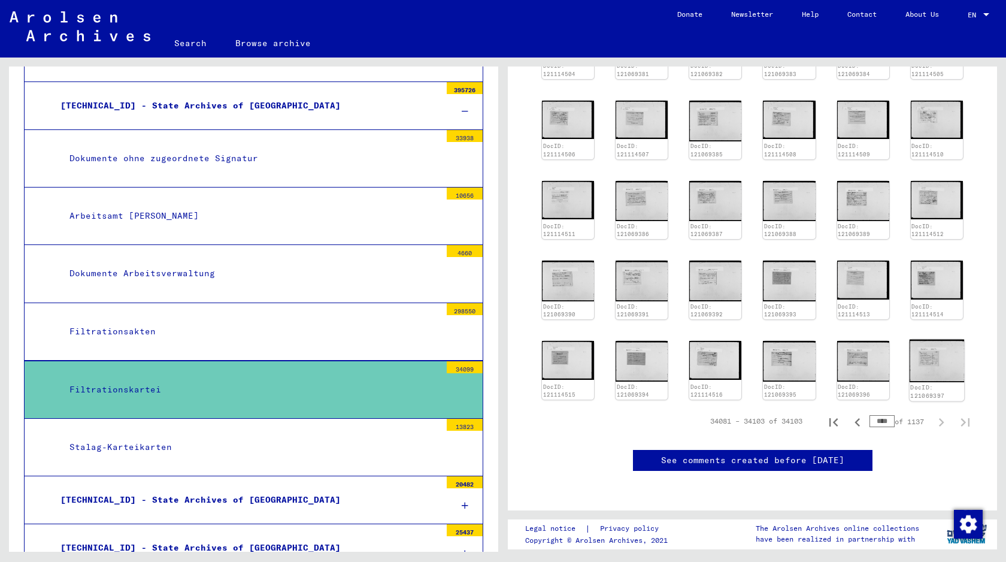
click at [935, 339] on img at bounding box center [936, 360] width 55 height 43
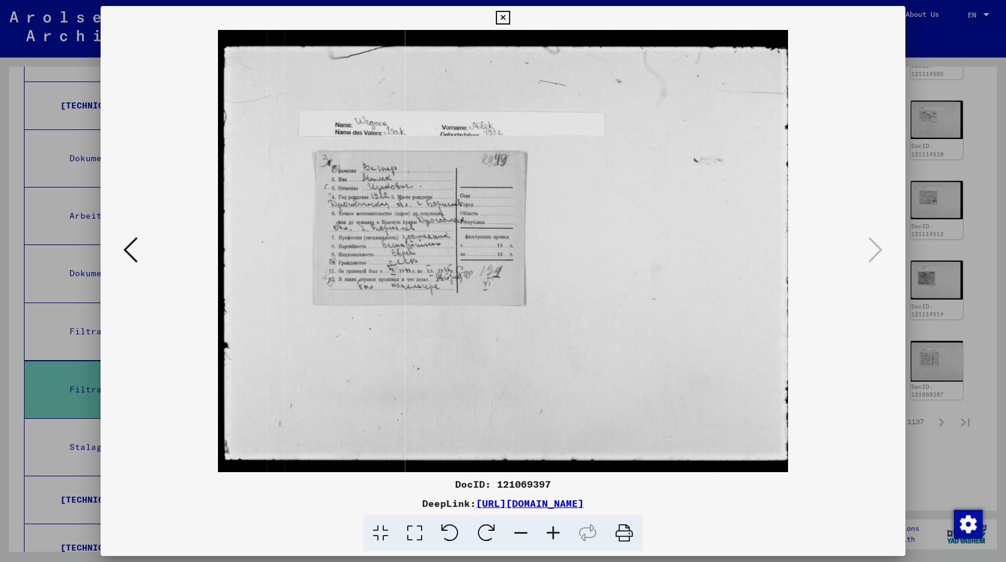
click at [972, 119] on div at bounding box center [503, 281] width 1006 height 562
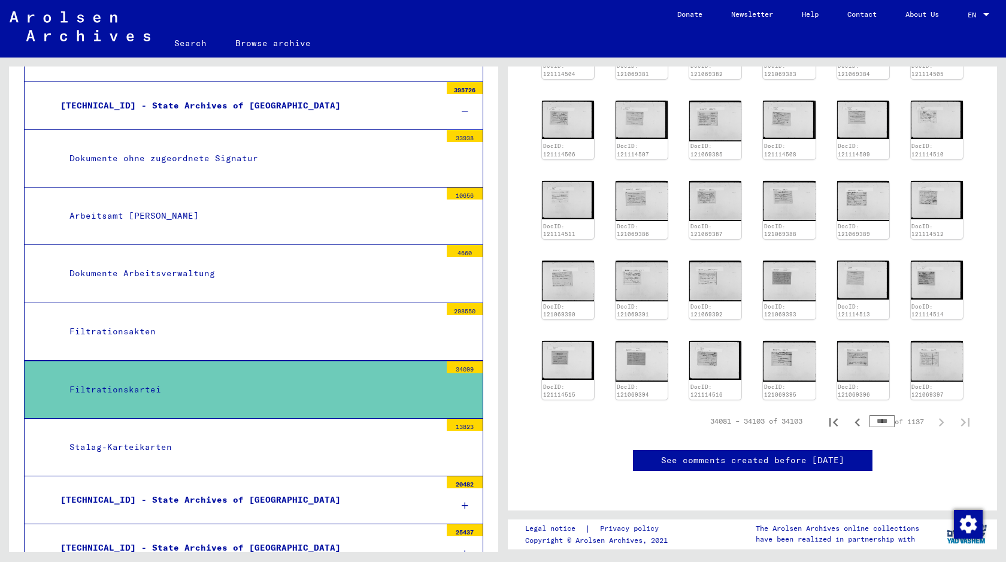
click at [296, 435] on div "Stalag-Karteikarten" at bounding box center [250, 446] width 380 height 23
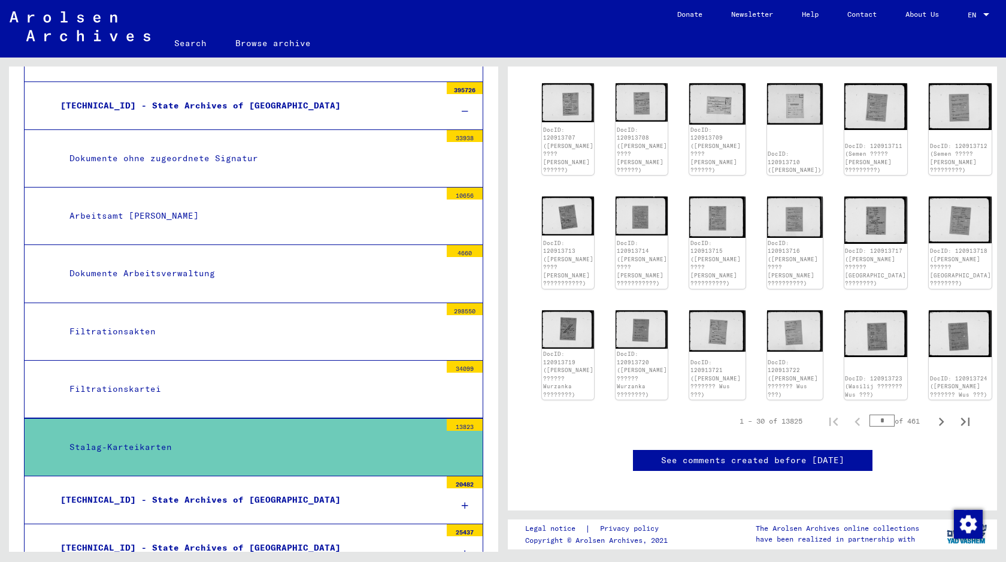
scroll to position [524, 0]
drag, startPoint x: 884, startPoint y: 269, endPoint x: 785, endPoint y: 269, distance: 98.8
click at [787, 409] on div "1 – 30 of 13825 * of 461" at bounding box center [851, 421] width 252 height 24
type input "***"
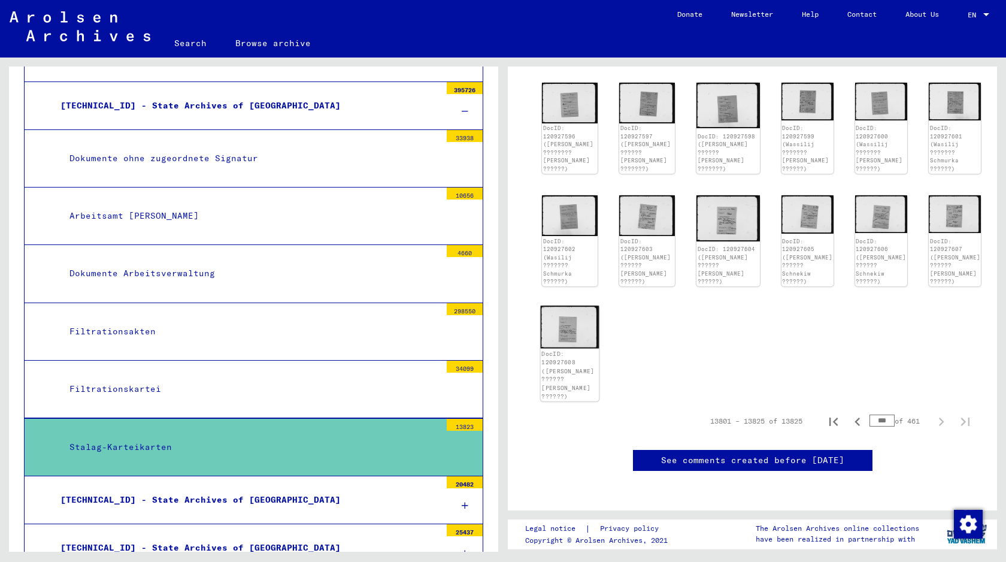
click at [567, 305] on img at bounding box center [570, 326] width 59 height 43
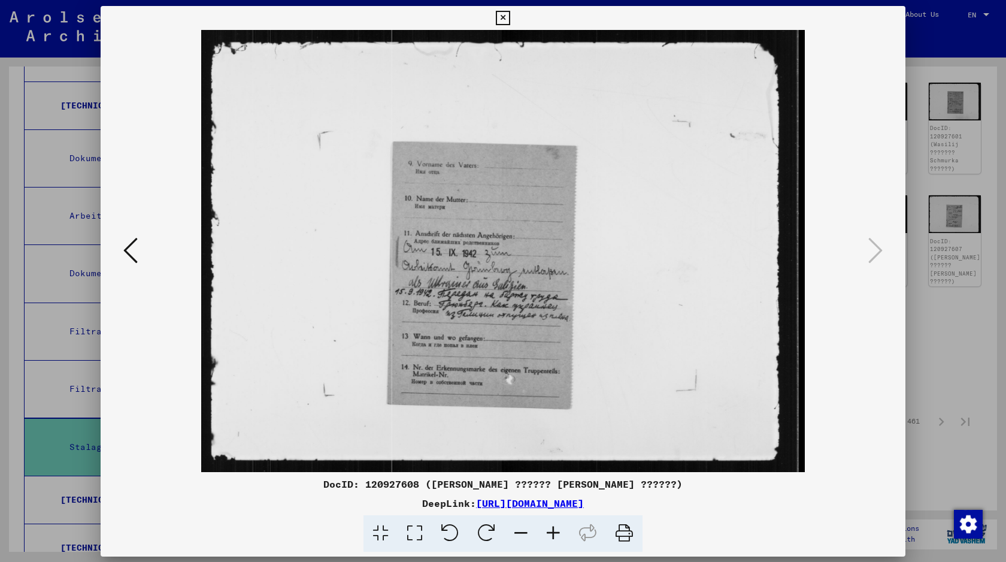
click at [567, 214] on img at bounding box center [502, 251] width 723 height 442
click at [916, 247] on div at bounding box center [503, 281] width 1006 height 562
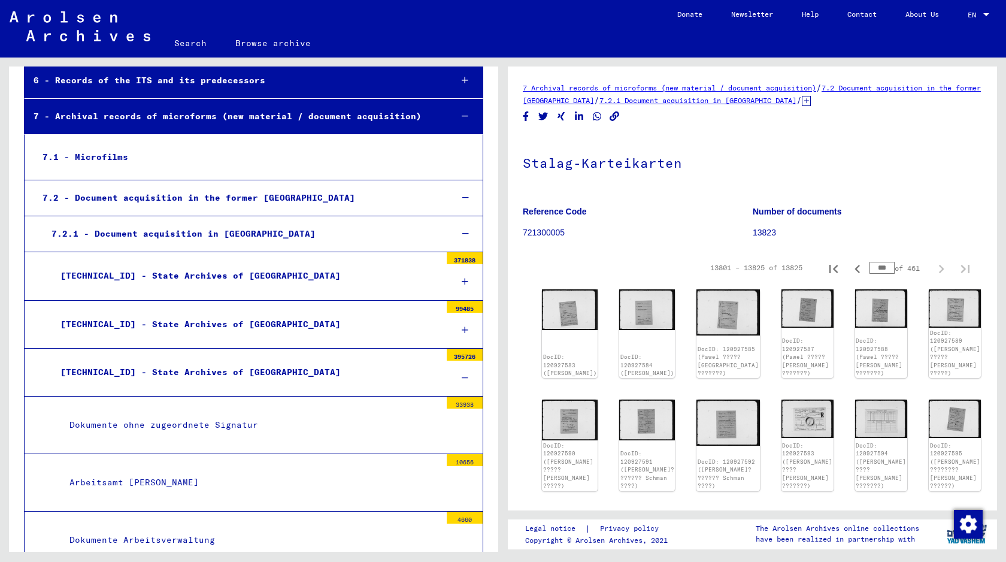
scroll to position [296, 0]
